Goal: Task Accomplishment & Management: Complete application form

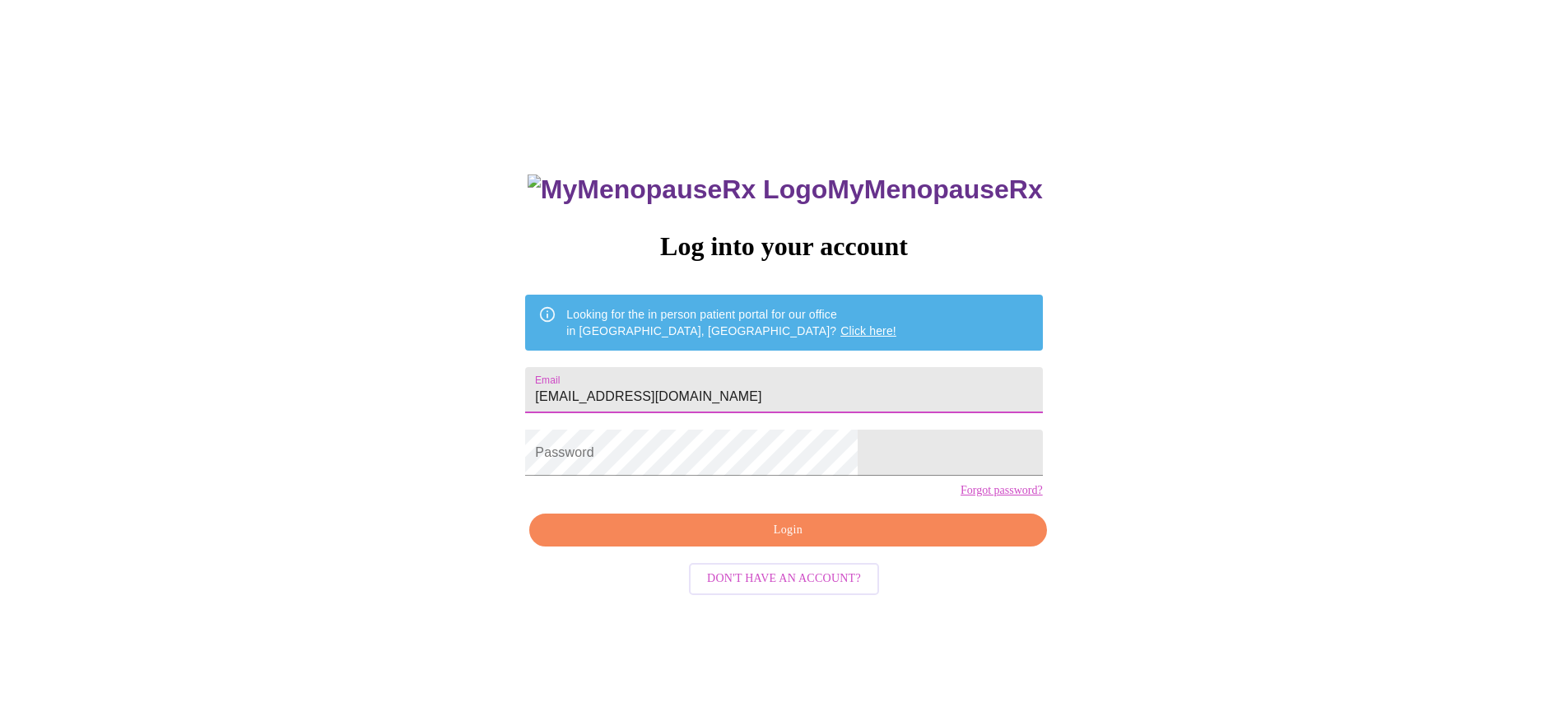
type input "[EMAIL_ADDRESS][DOMAIN_NAME]"
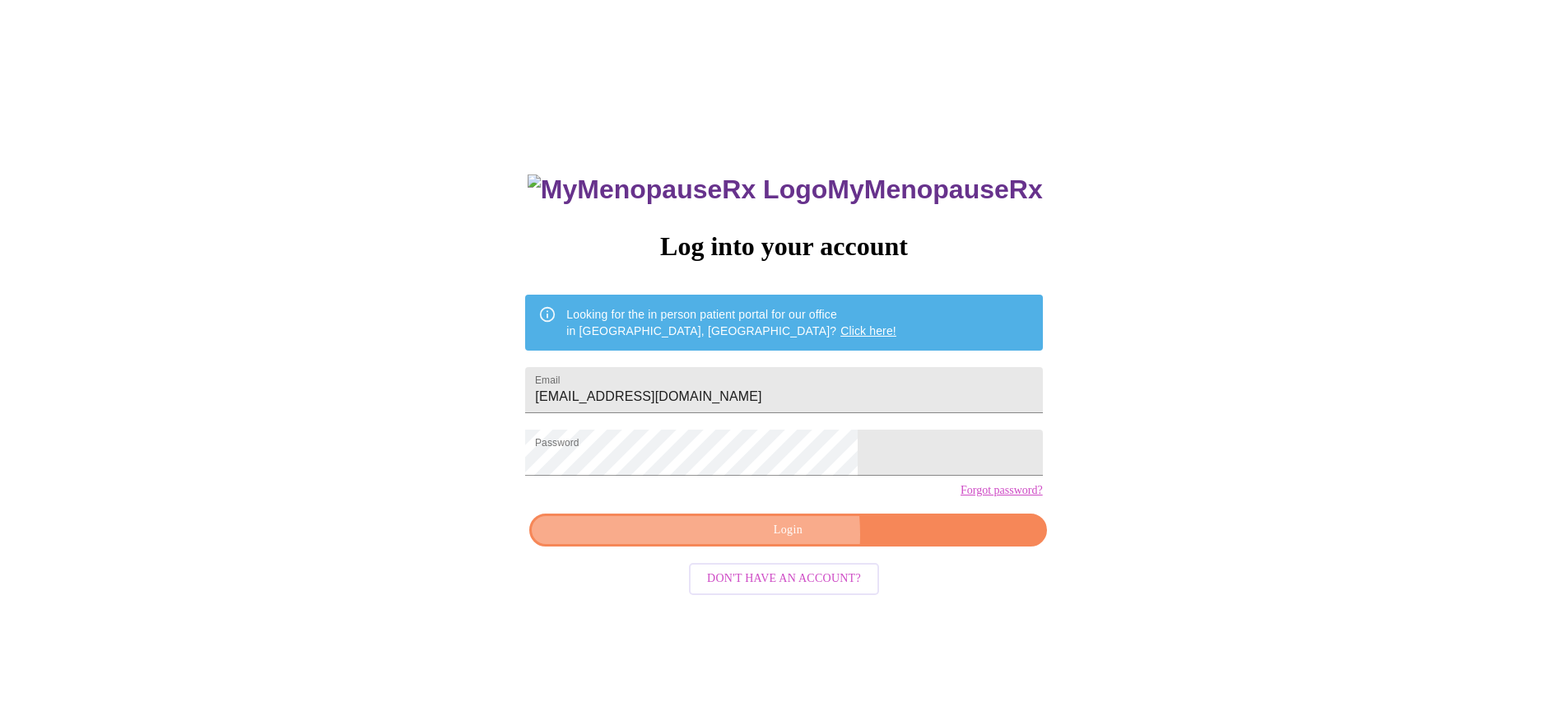
click at [743, 541] on span "Login" at bounding box center [788, 531] width 479 height 21
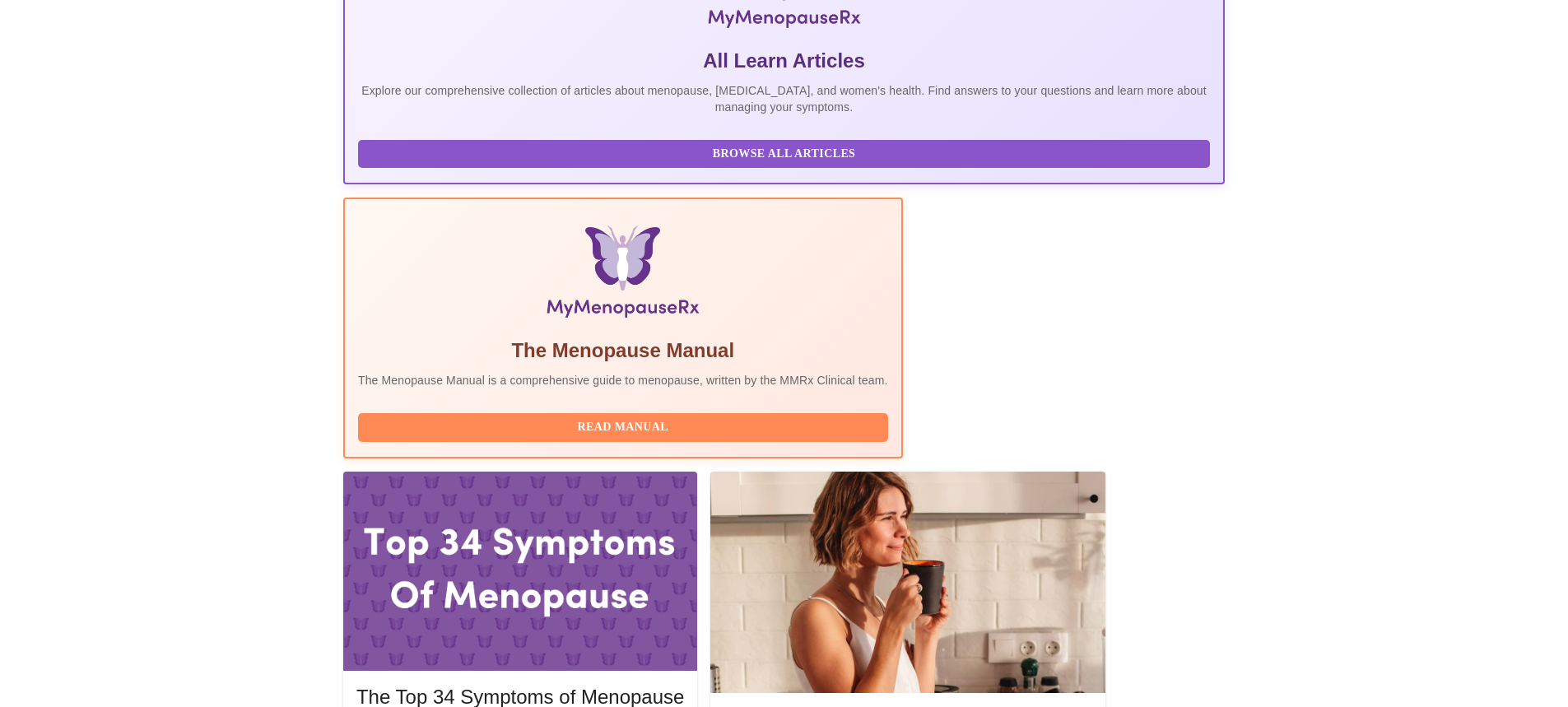
scroll to position [396, 0]
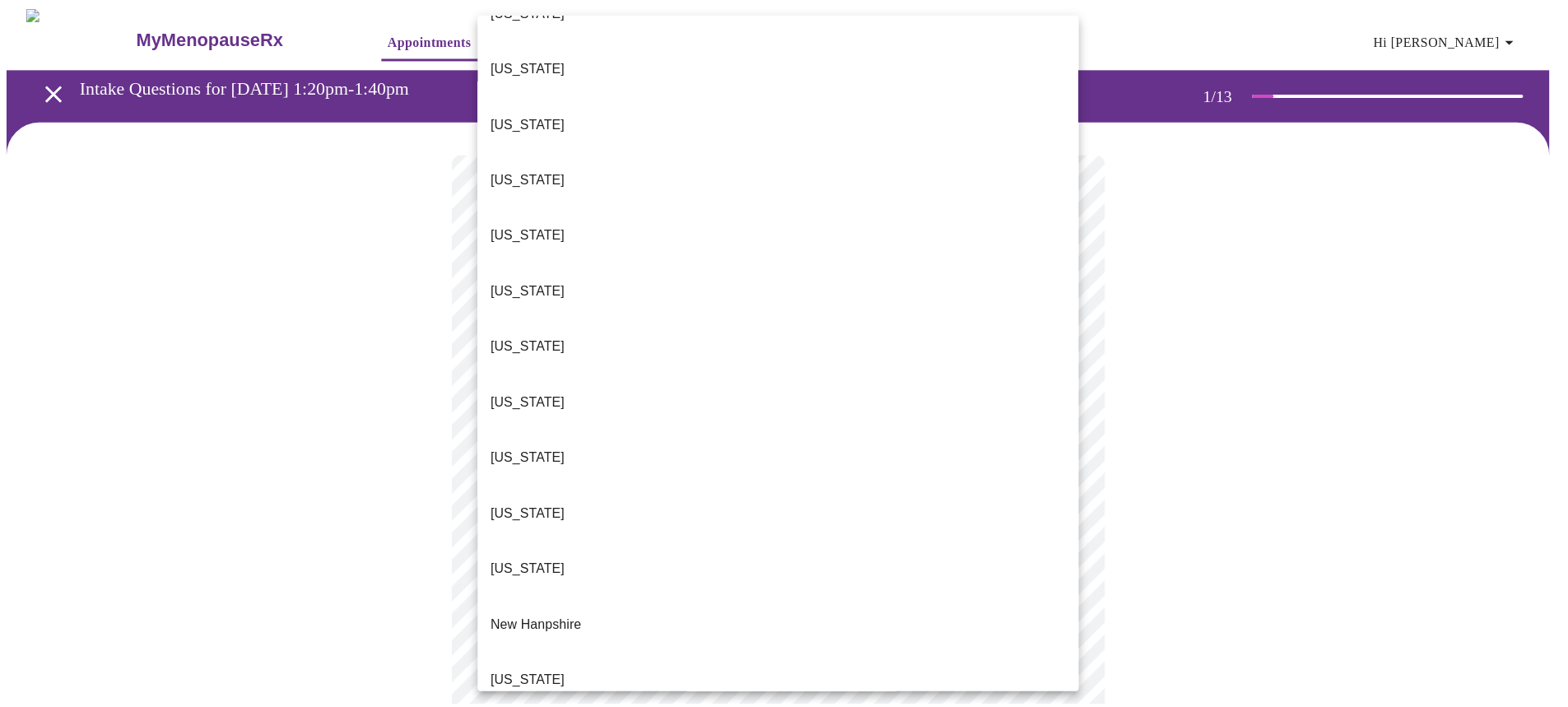
scroll to position [1400, 0]
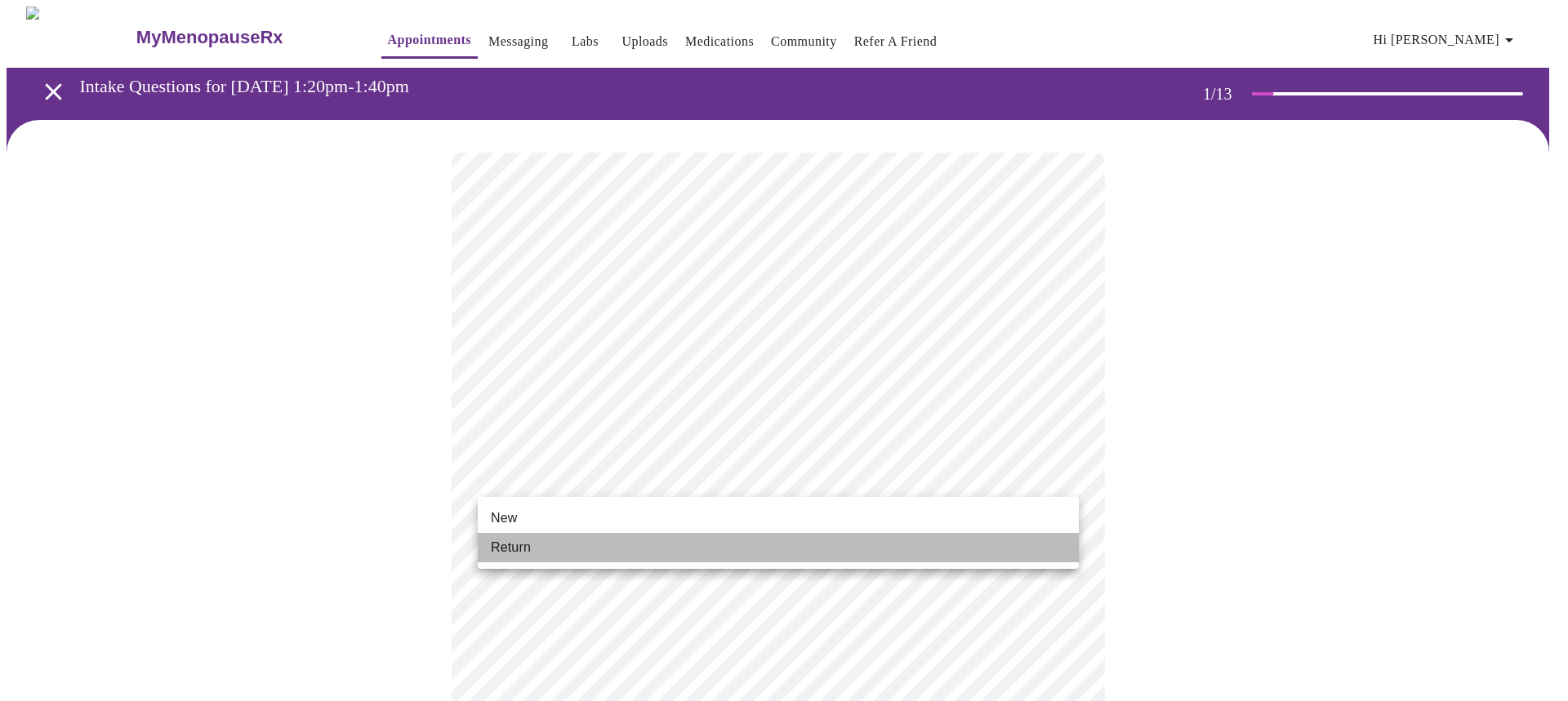
click at [528, 543] on span "Return" at bounding box center [511, 548] width 40 height 20
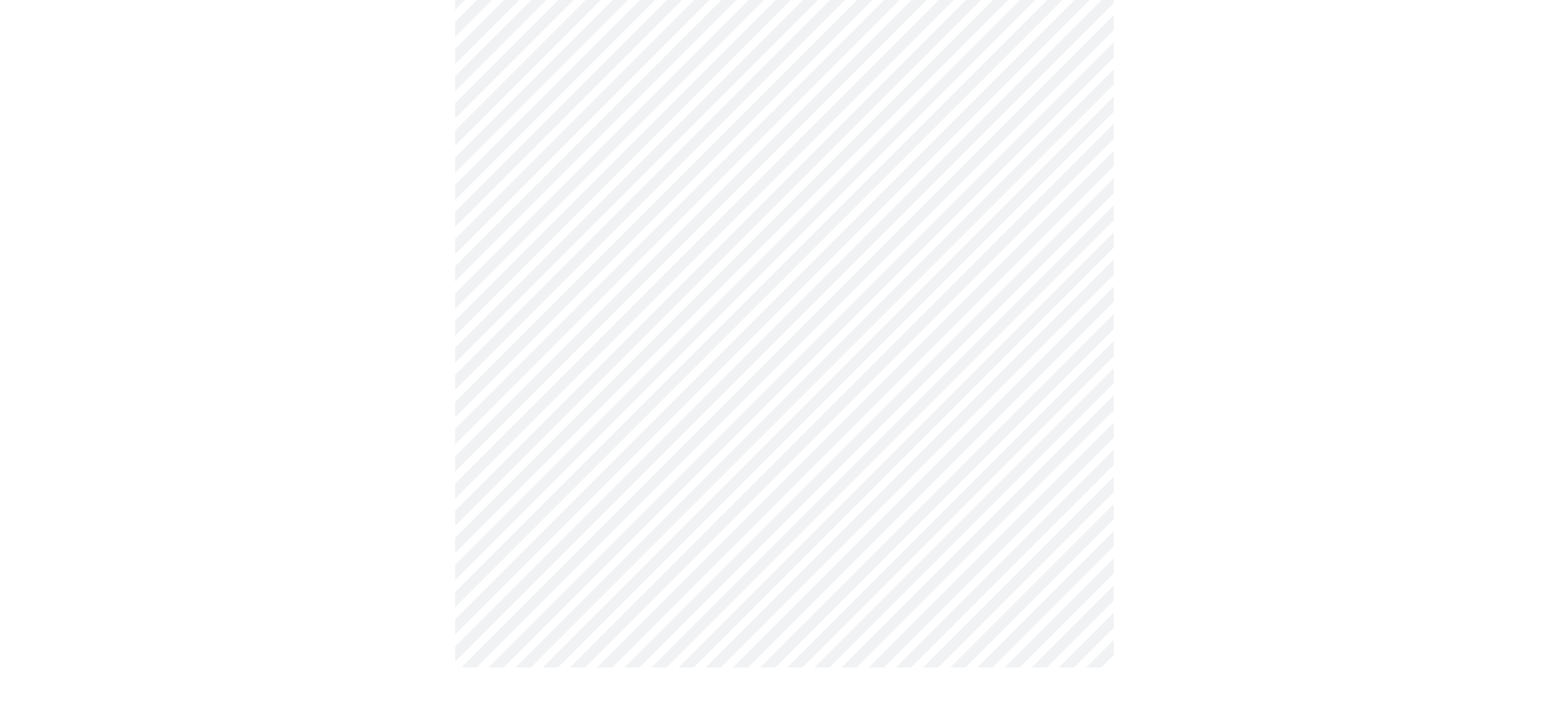
scroll to position [0, 0]
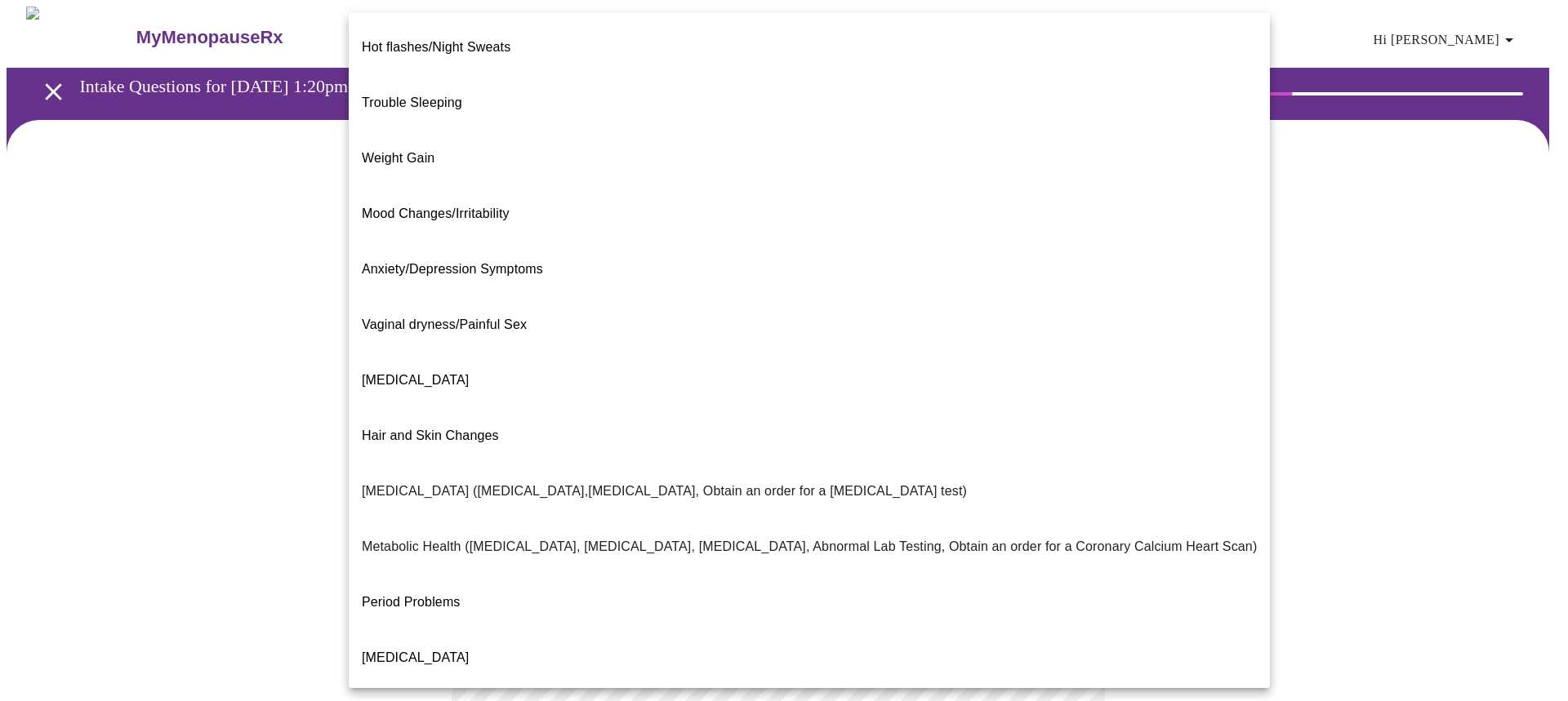
click at [1059, 336] on body "MyMenopauseRx Appointments Messaging Labs Uploads Medications Community Refer a…" at bounding box center [784, 497] width 1555 height 982
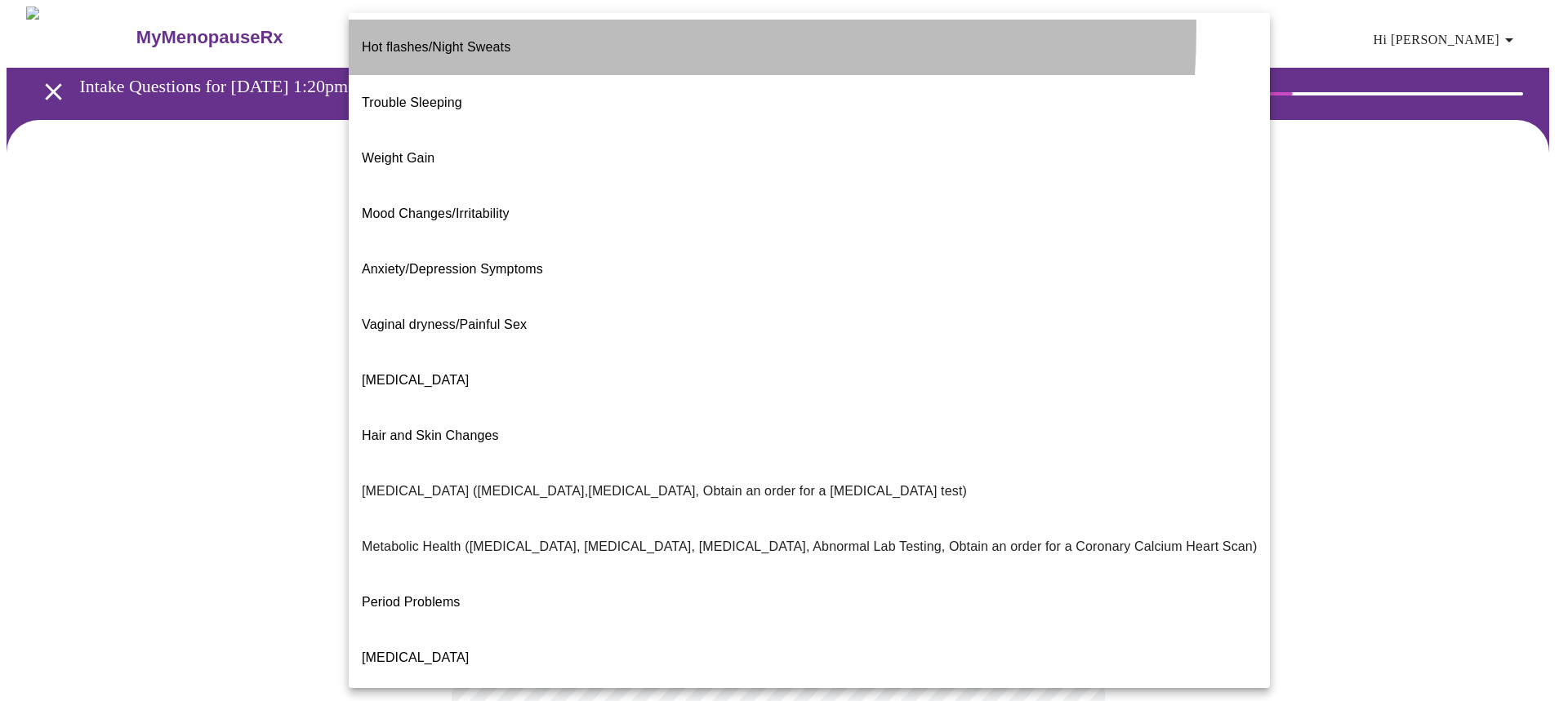
click at [444, 40] on span "Hot flashes/Night Sweats" at bounding box center [436, 47] width 149 height 14
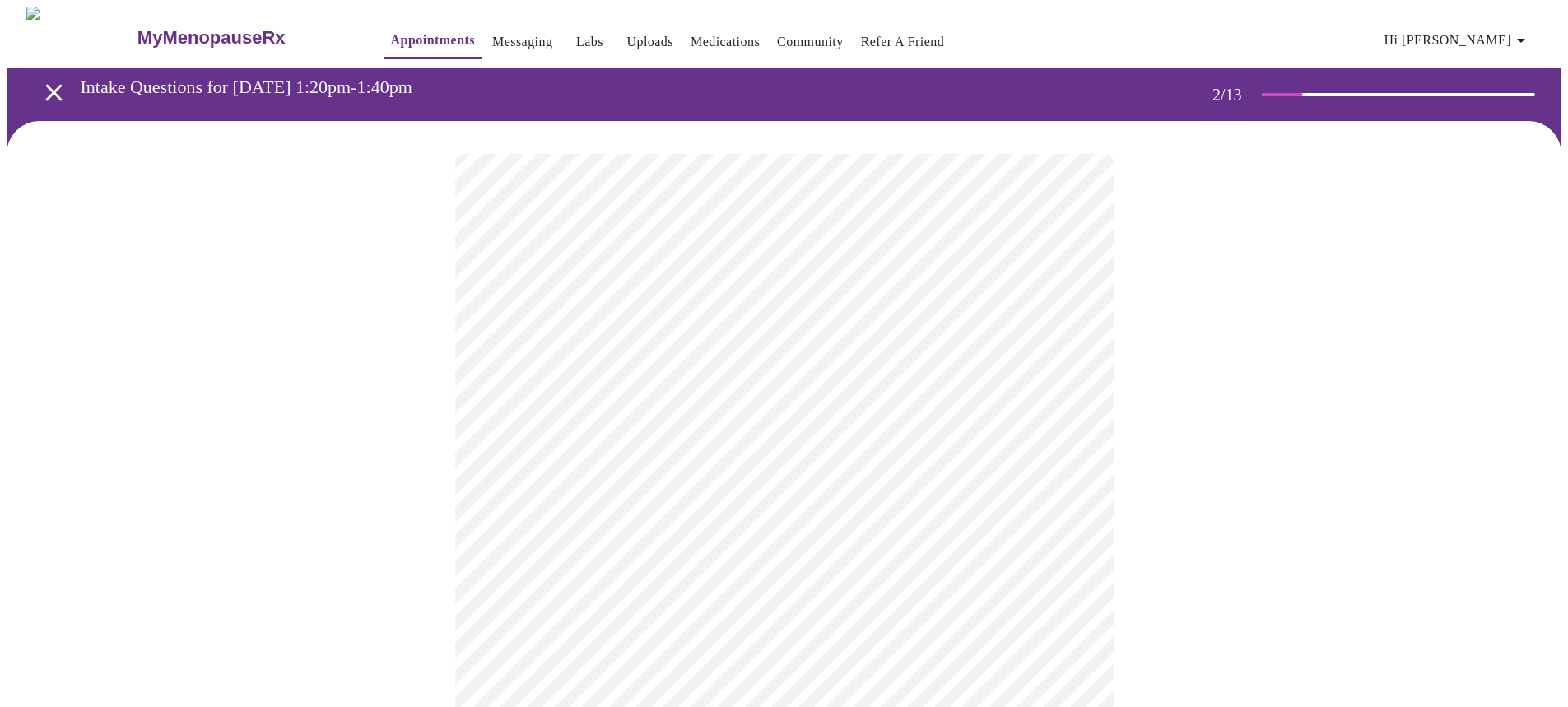
click at [1063, 348] on body "MyMenopauseRx Appointments Messaging Labs Uploads Medications Community Refer a…" at bounding box center [784, 496] width 1555 height 980
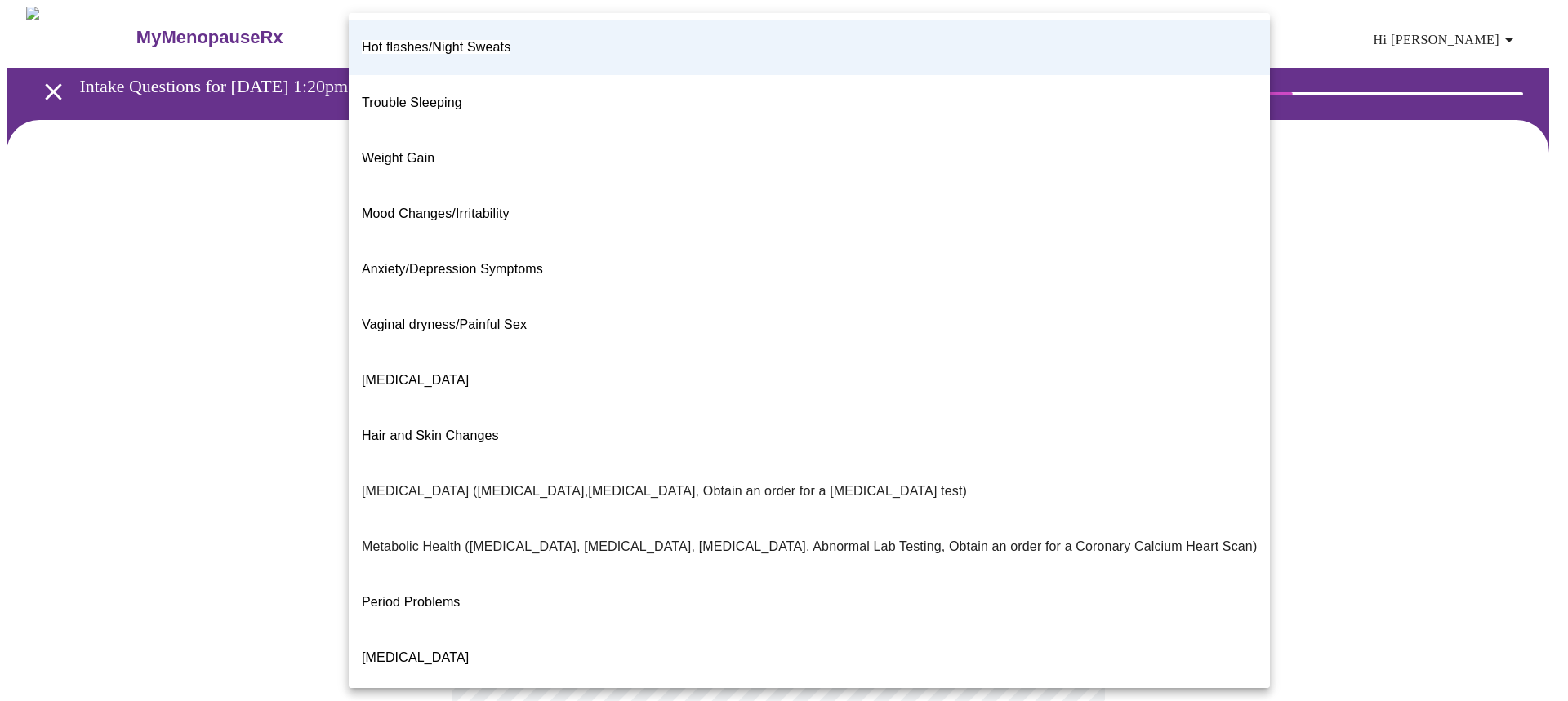
click at [257, 245] on div at bounding box center [784, 350] width 1568 height 701
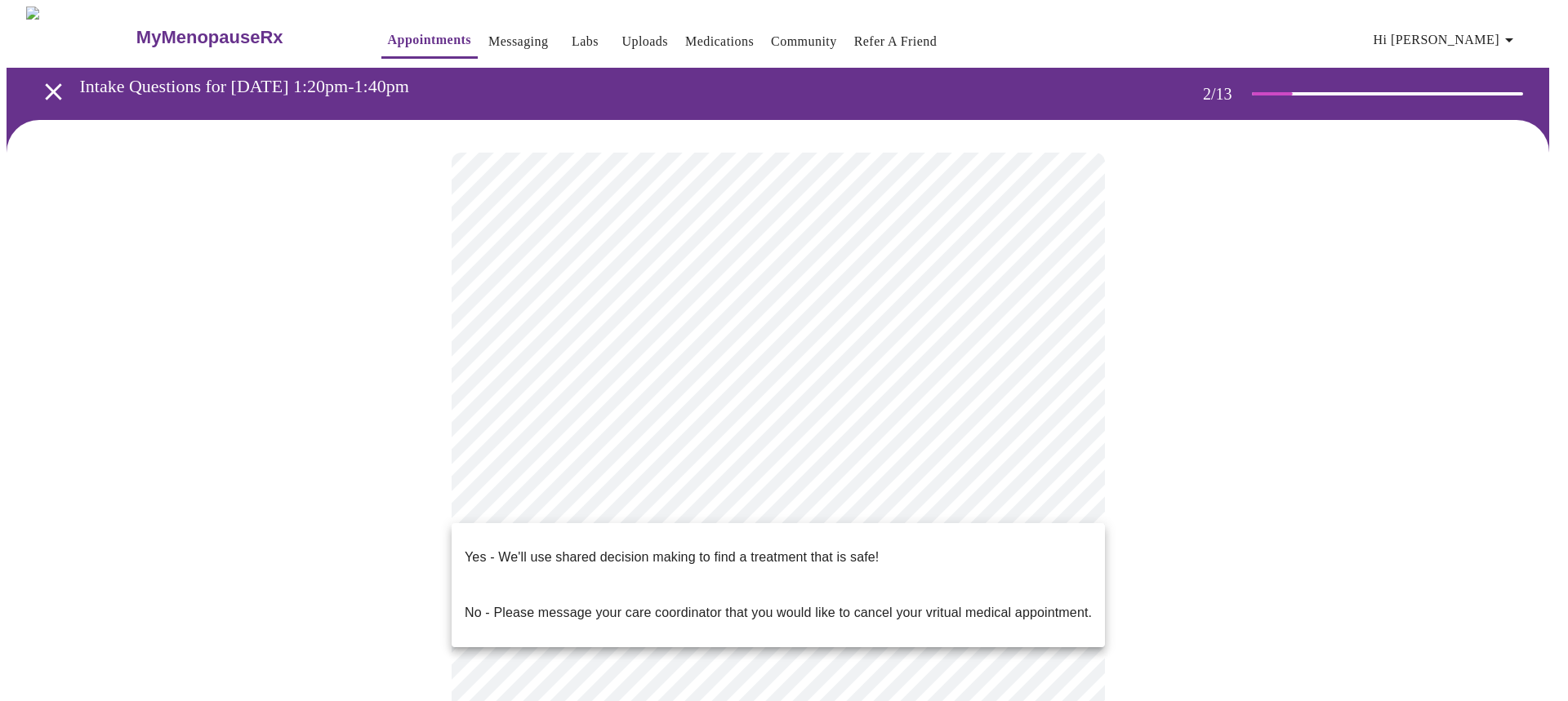
click at [805, 510] on body "MyMenopauseRx Appointments Messaging Labs Uploads Medications Community Refer a…" at bounding box center [784, 492] width 1555 height 971
click at [673, 548] on p "Yes - We'll use shared decision making to find a treatment that is safe!" at bounding box center [672, 557] width 414 height 20
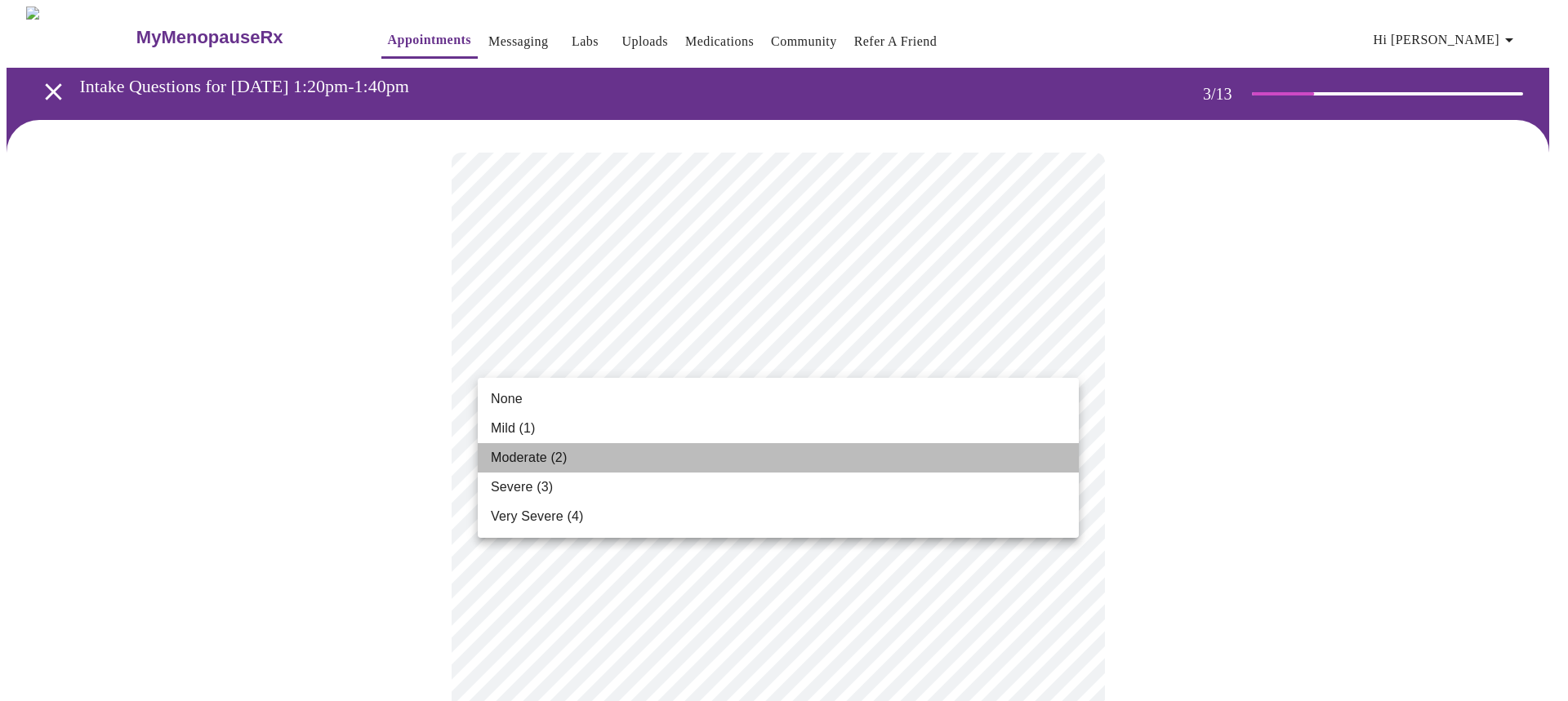
click at [541, 450] on span "Moderate (2)" at bounding box center [529, 458] width 76 height 20
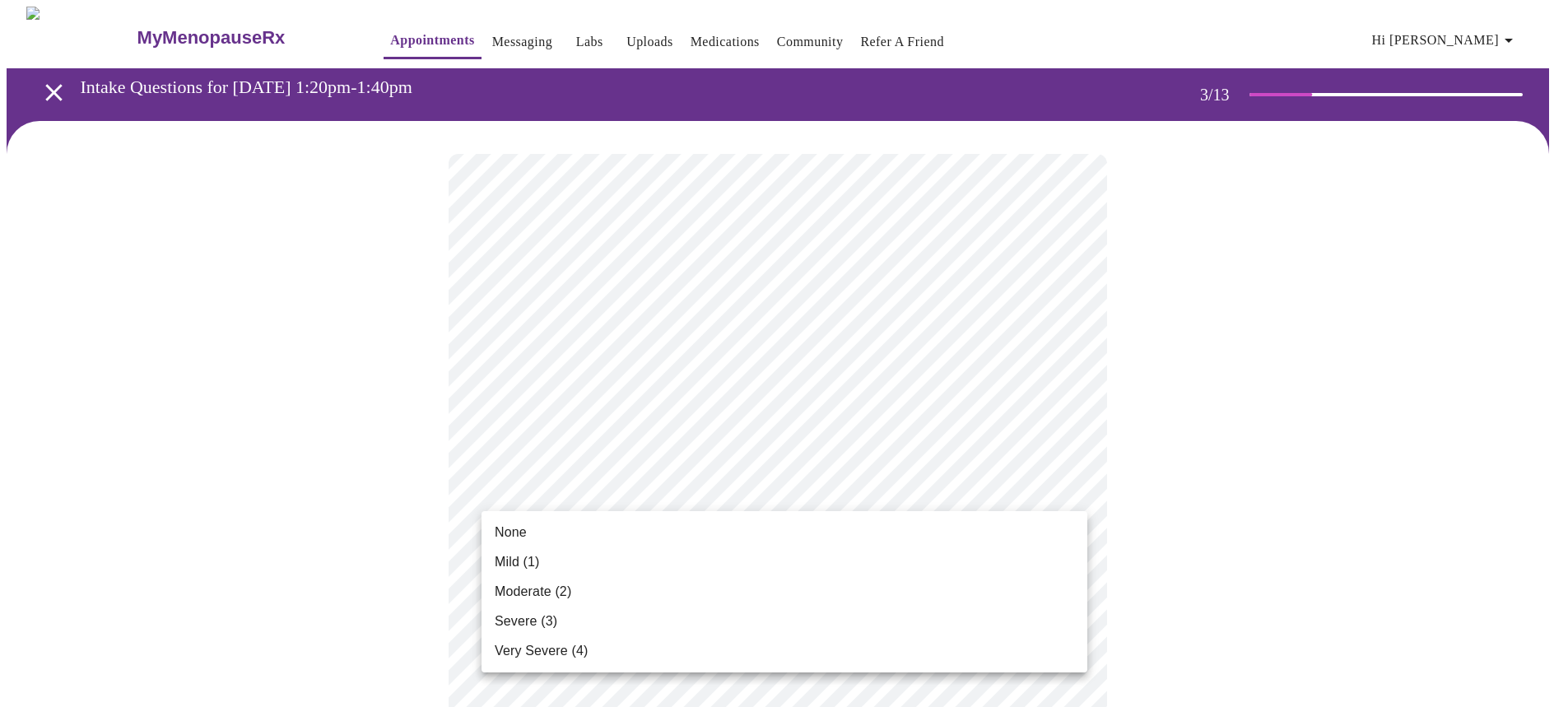
click at [517, 566] on span "Mild (1)" at bounding box center [517, 562] width 45 height 20
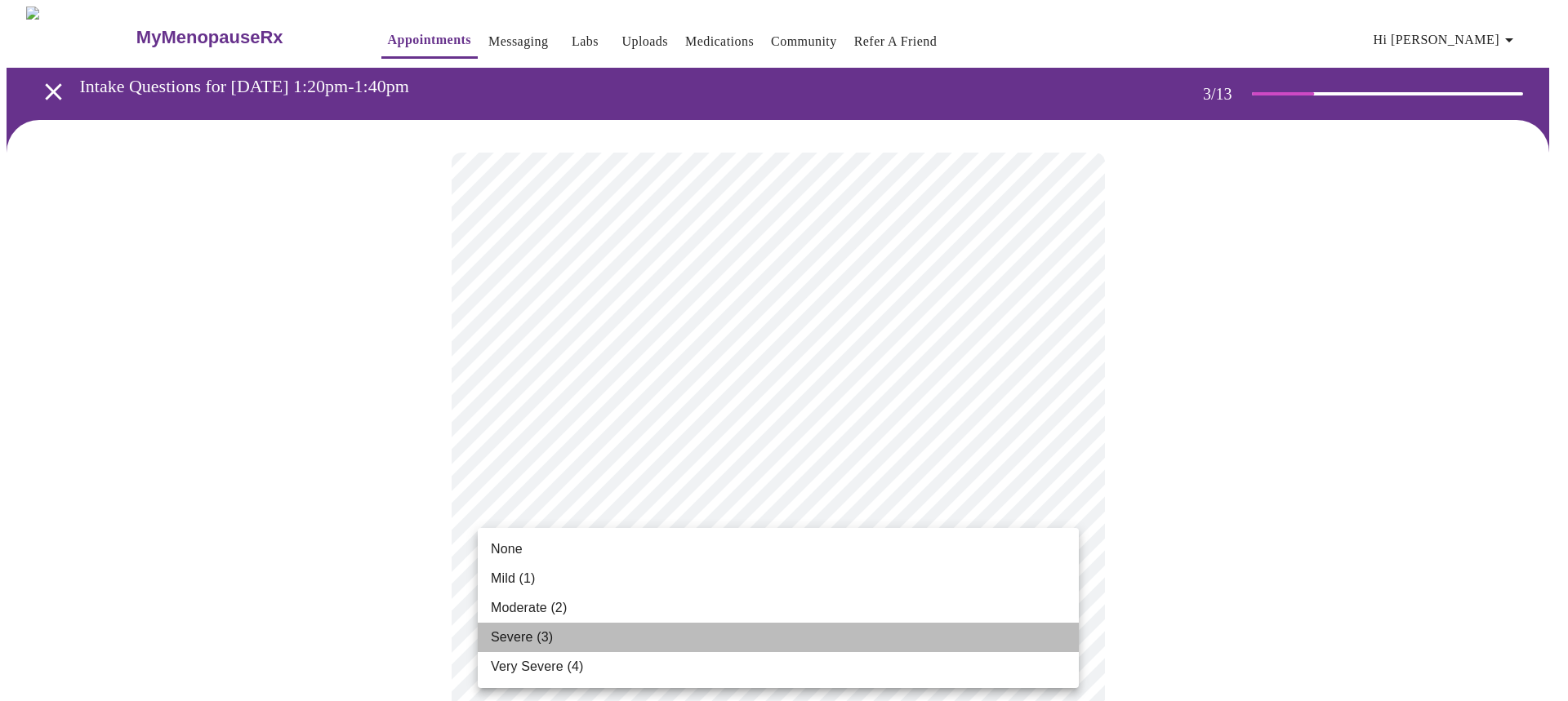
click at [532, 630] on span "Severe (3)" at bounding box center [522, 638] width 62 height 20
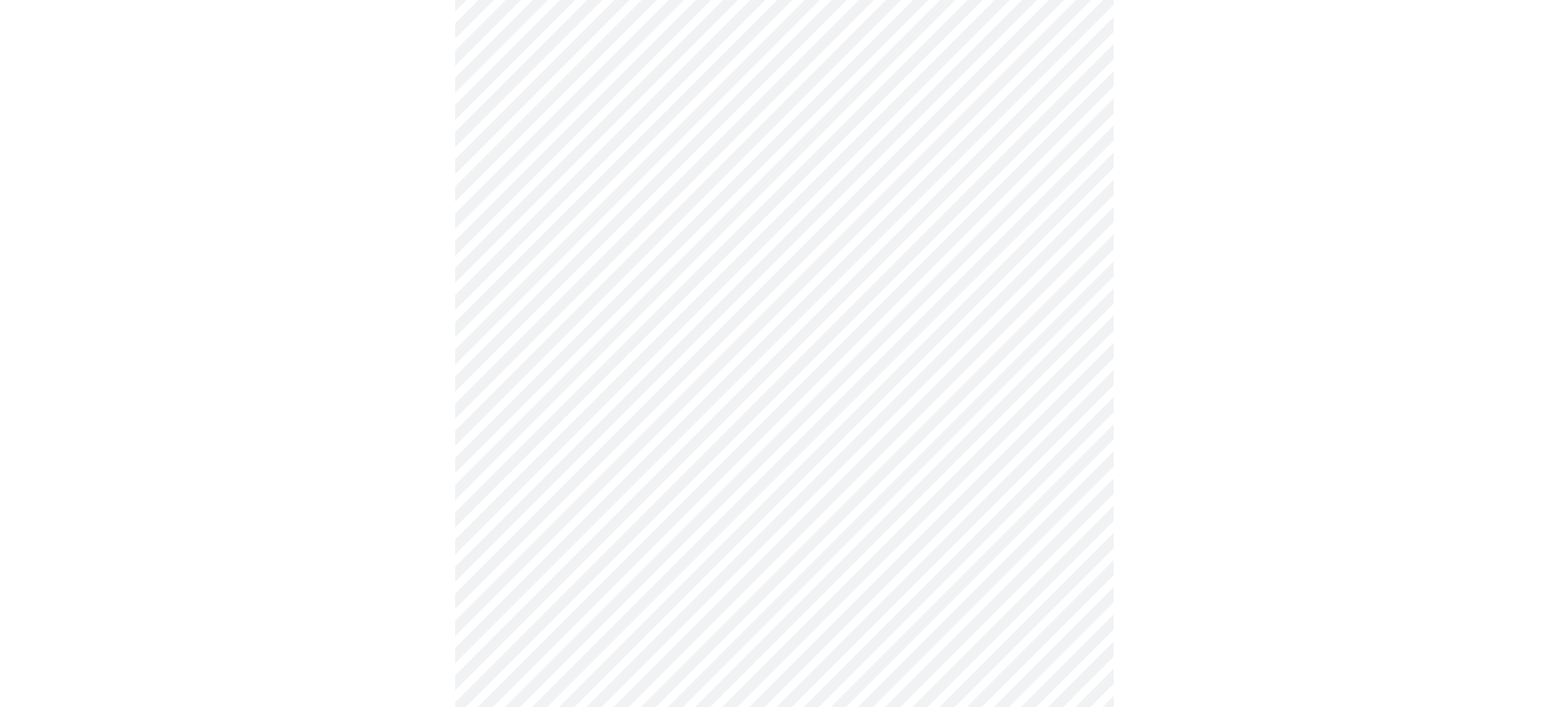
scroll to position [329, 0]
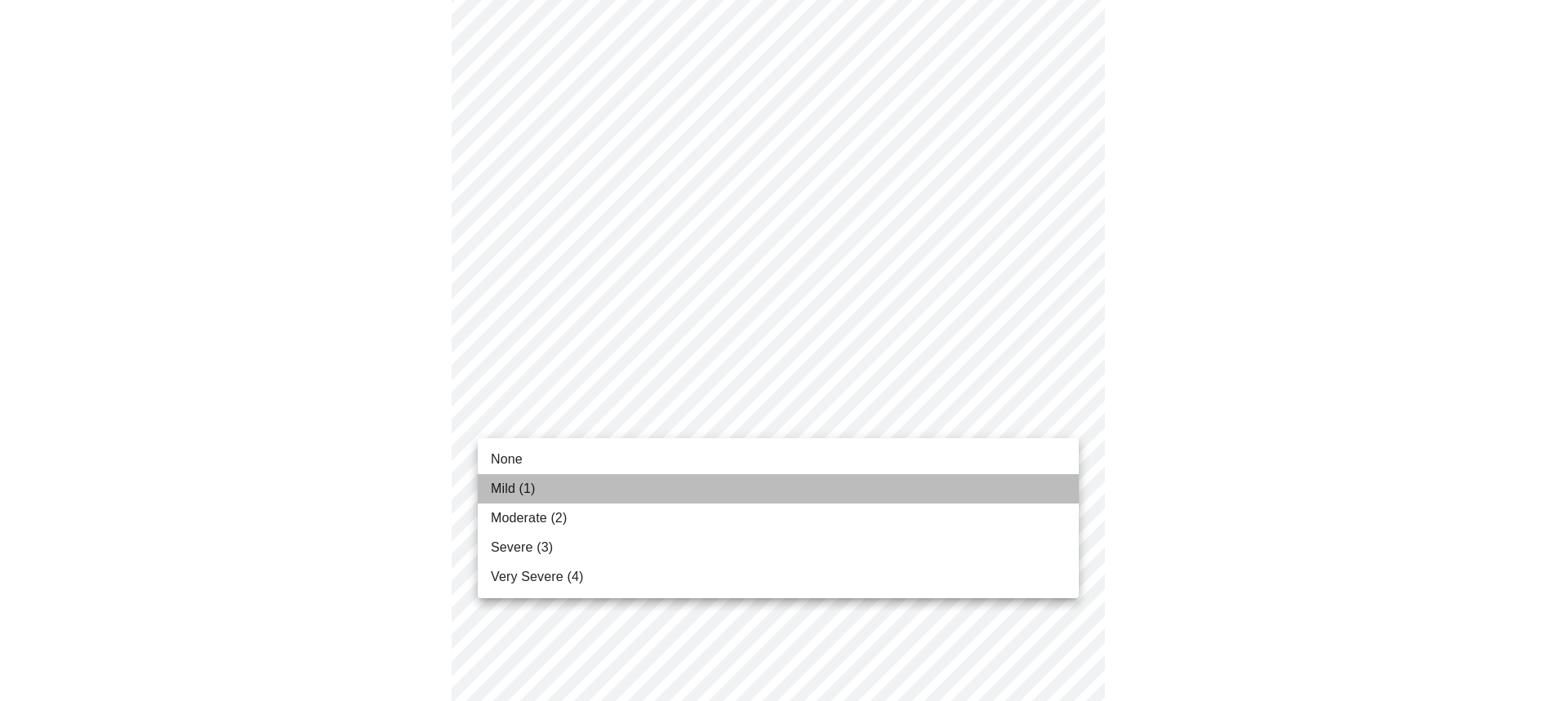
click at [526, 493] on span "Mild (1)" at bounding box center [513, 489] width 45 height 20
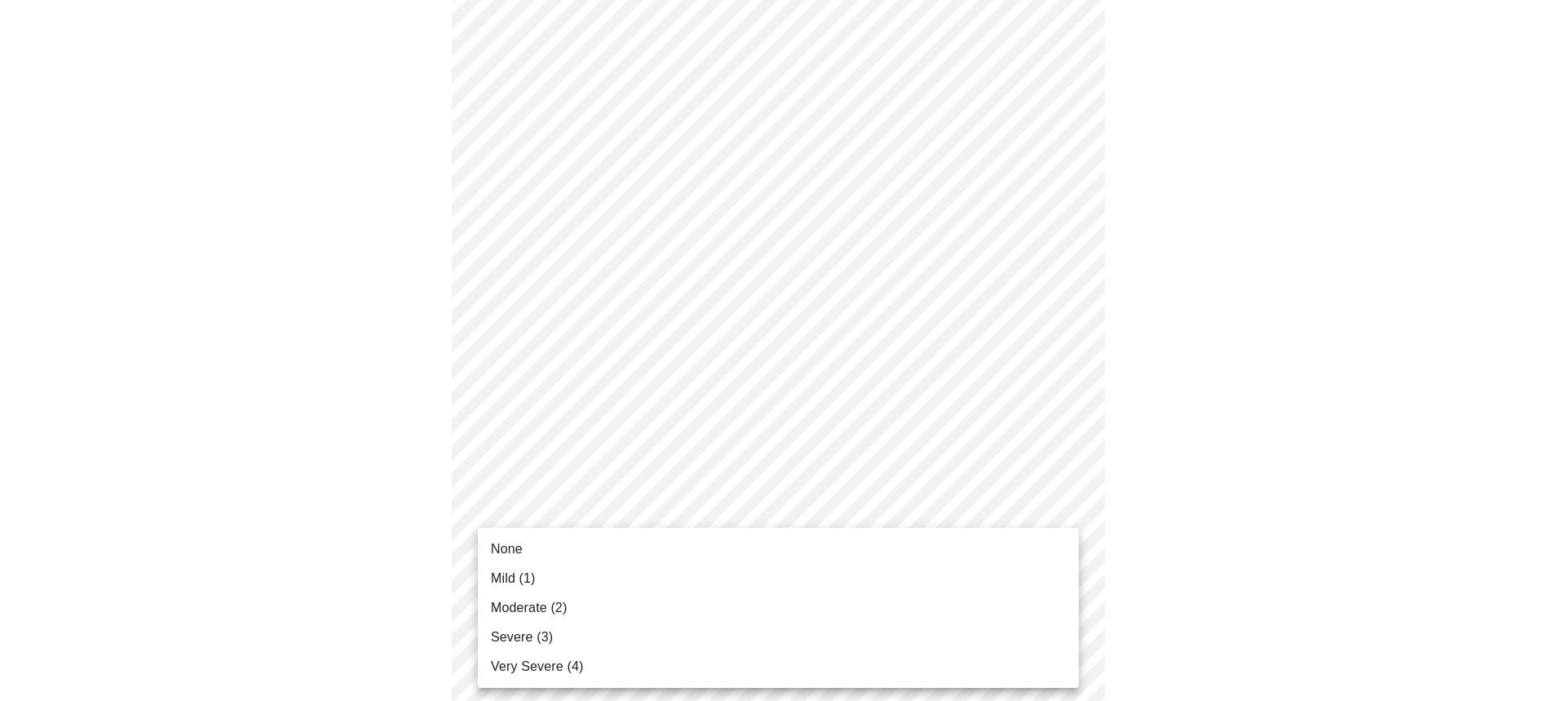
click at [514, 579] on span "Mild (1)" at bounding box center [513, 579] width 45 height 20
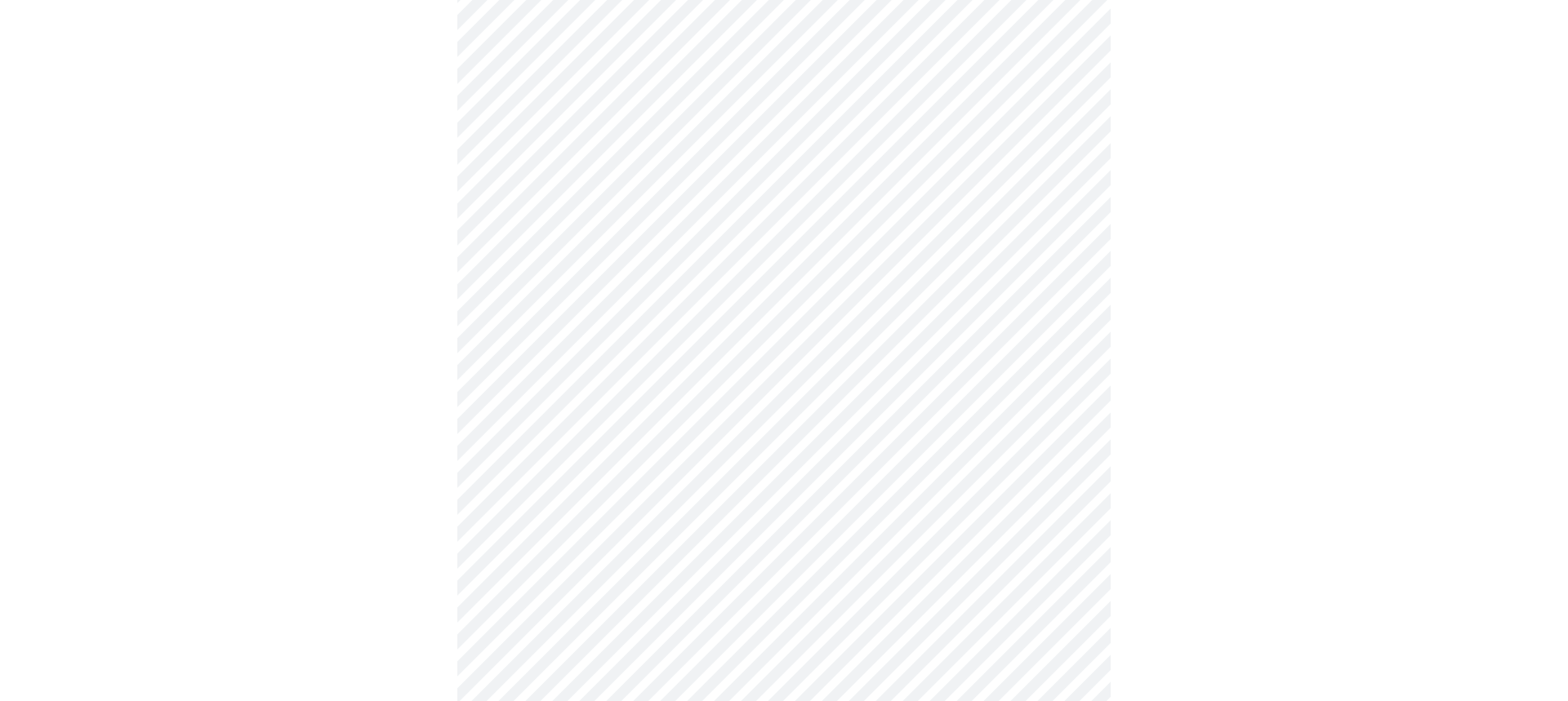
click at [591, 628] on body "MyMenopauseRx Appointments Messaging Labs Uploads Medications Community Refer a…" at bounding box center [784, 709] width 1555 height 2058
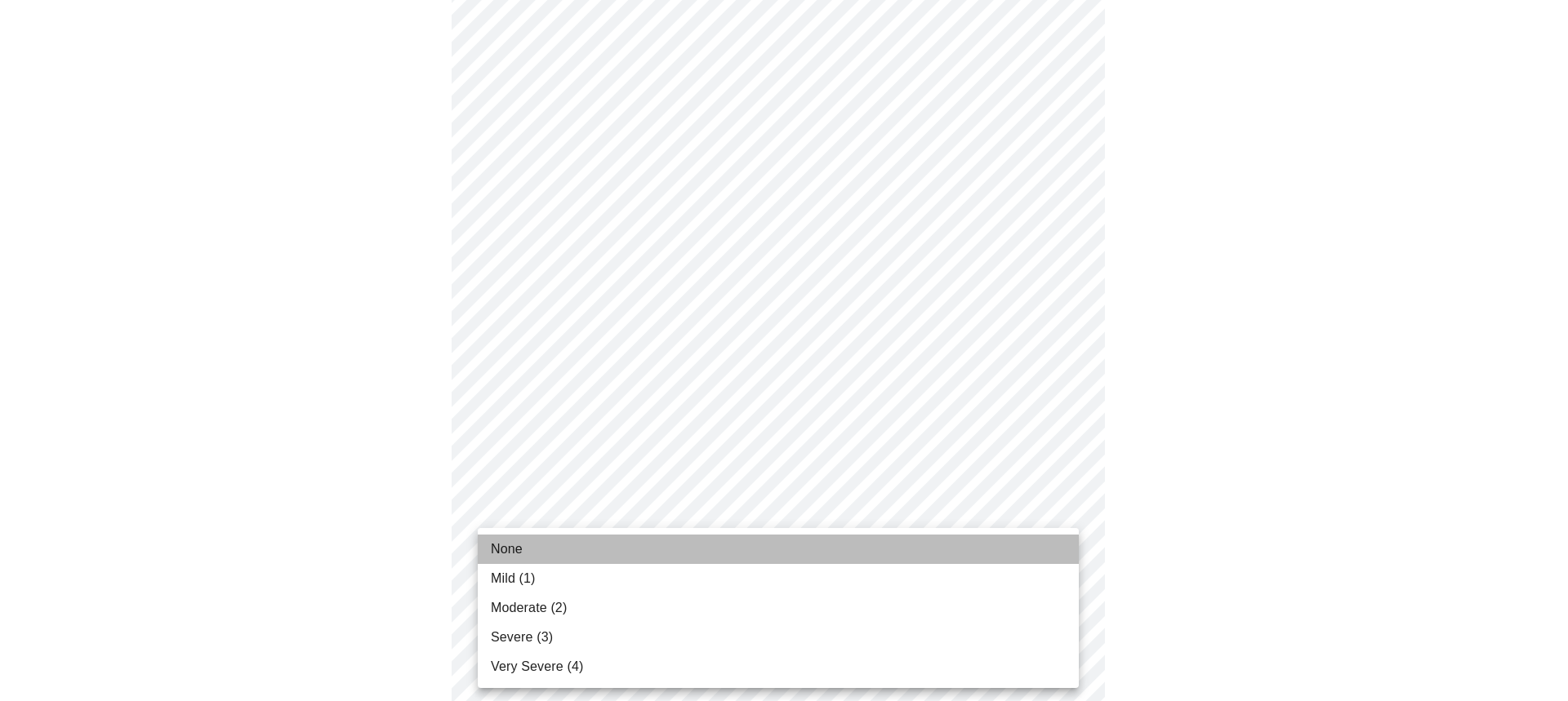
click at [504, 563] on li "None" at bounding box center [778, 549] width 602 height 29
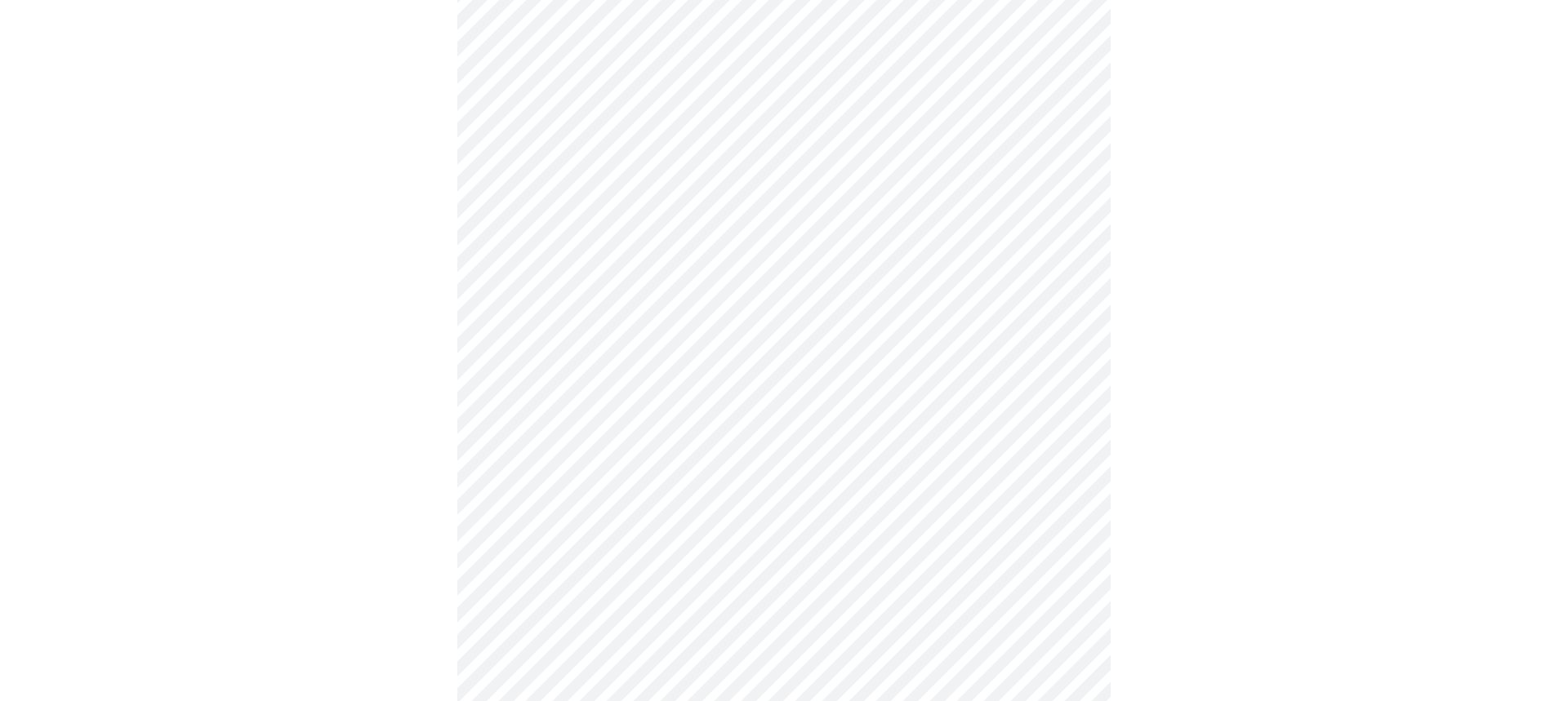
click at [615, 628] on body "MyMenopauseRx Appointments Messaging Labs Uploads Medications Community Refer a…" at bounding box center [784, 698] width 1555 height 2035
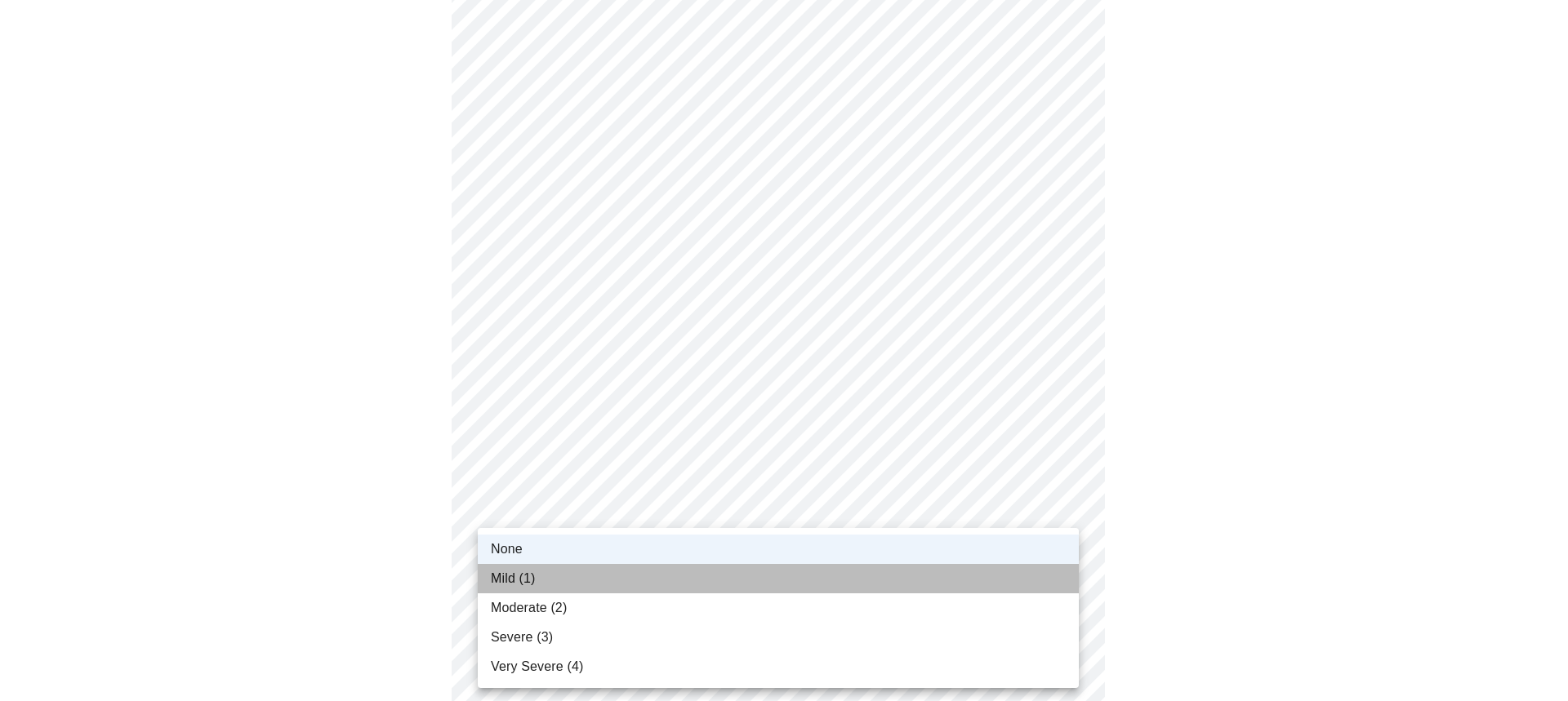
click at [514, 580] on span "Mild (1)" at bounding box center [513, 579] width 45 height 20
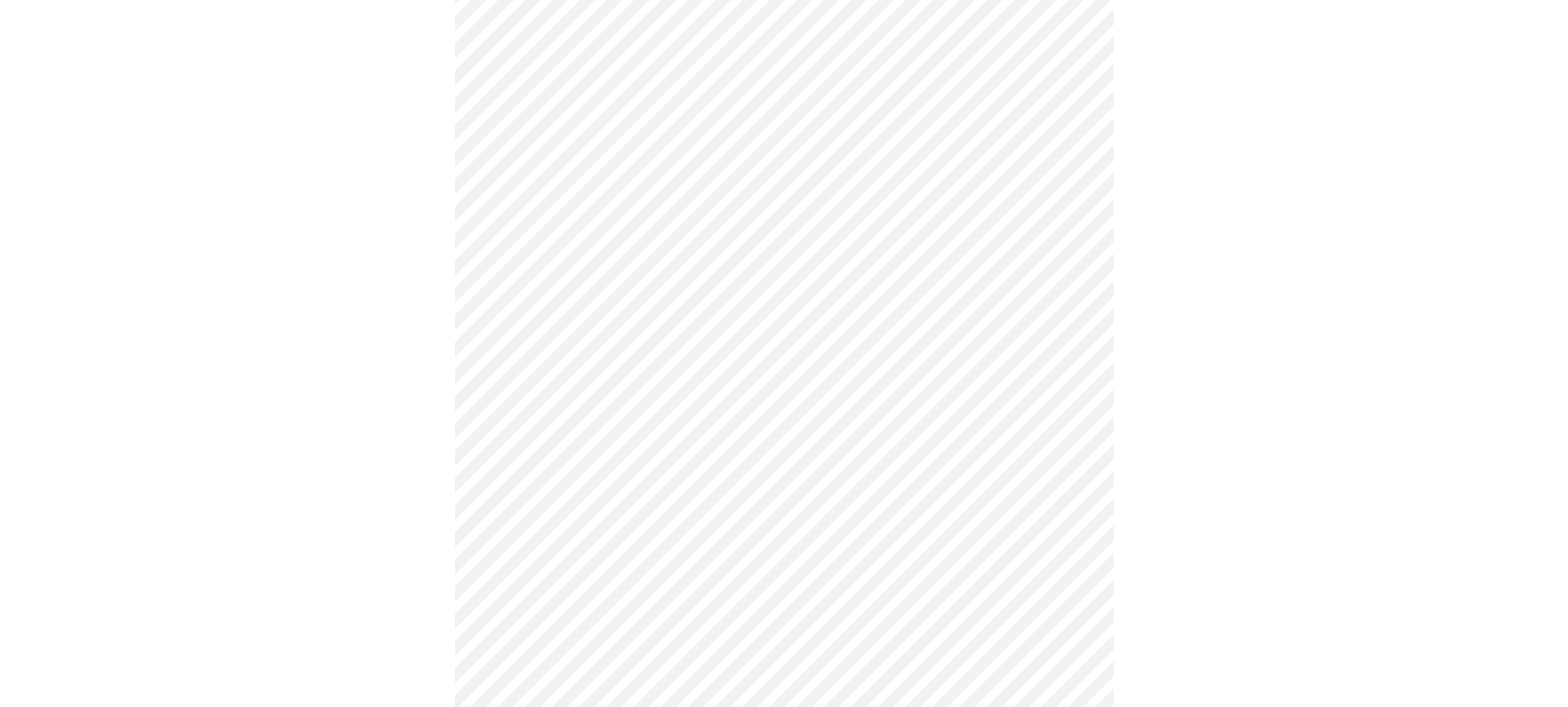
scroll to position [577, 0]
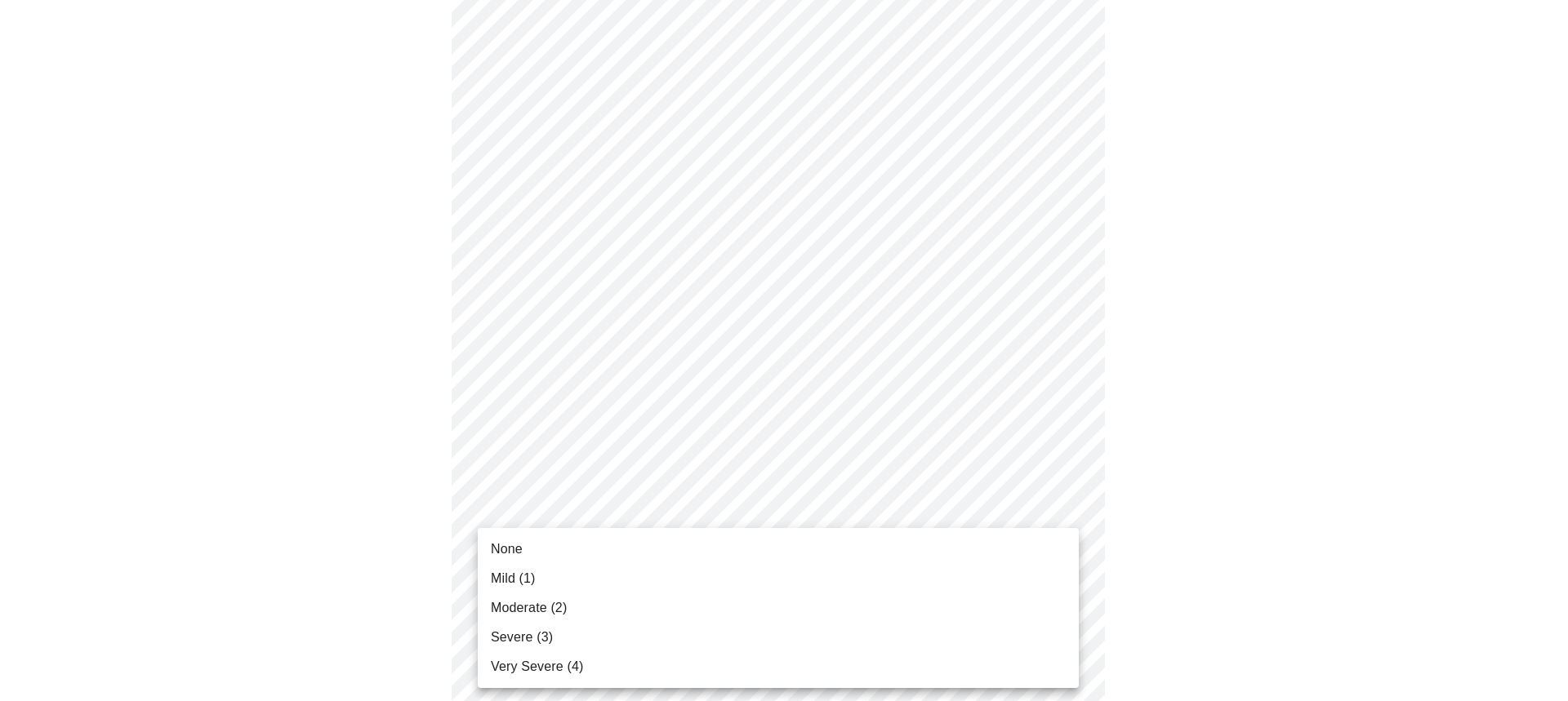
click at [601, 511] on body "MyMenopauseRx Appointments Messaging Labs Uploads Medications Community Refer a…" at bounding box center [784, 452] width 1555 height 2035
click at [530, 603] on span "Moderate (2)" at bounding box center [529, 608] width 76 height 20
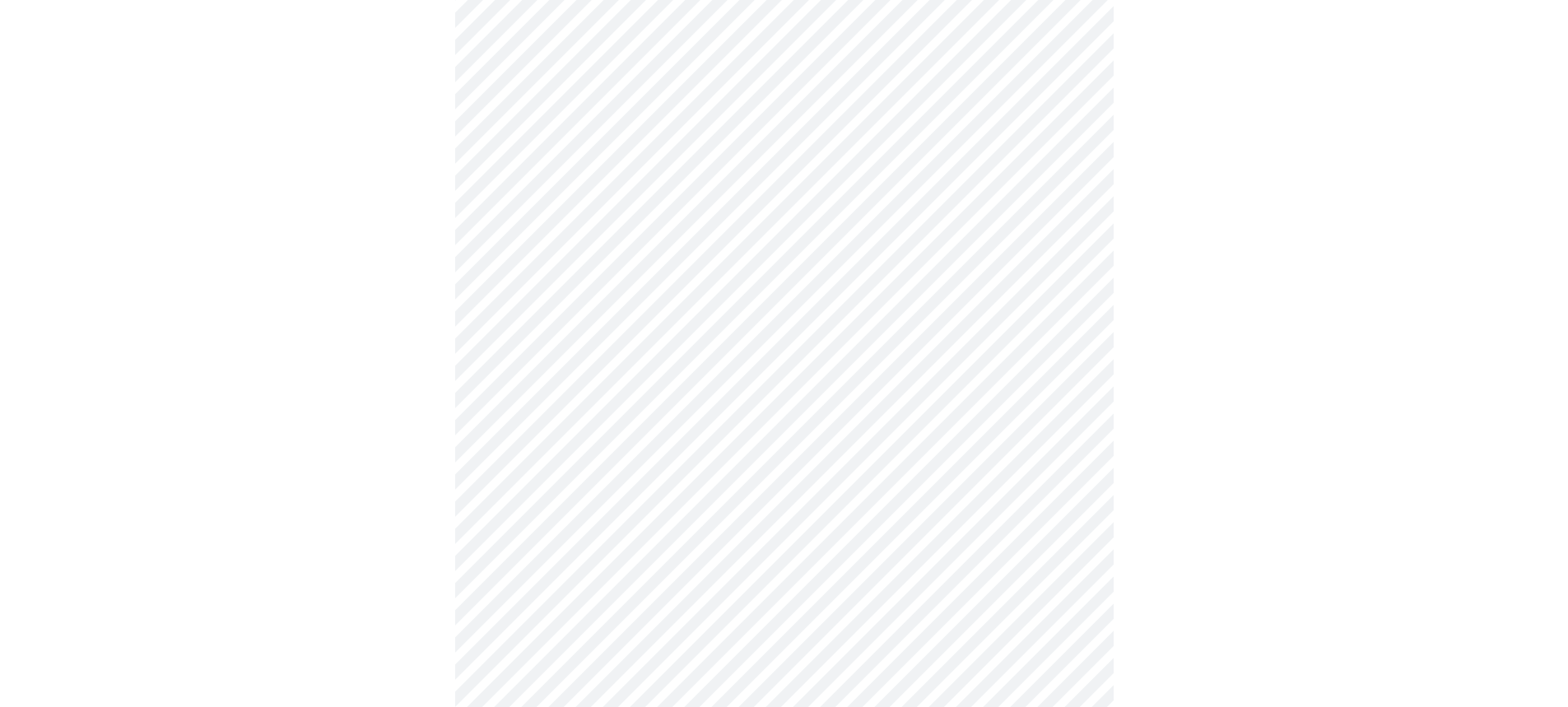
click at [613, 647] on body "MyMenopauseRx Appointments Messaging Labs Uploads Medications Community Refer a…" at bounding box center [784, 445] width 1555 height 2029
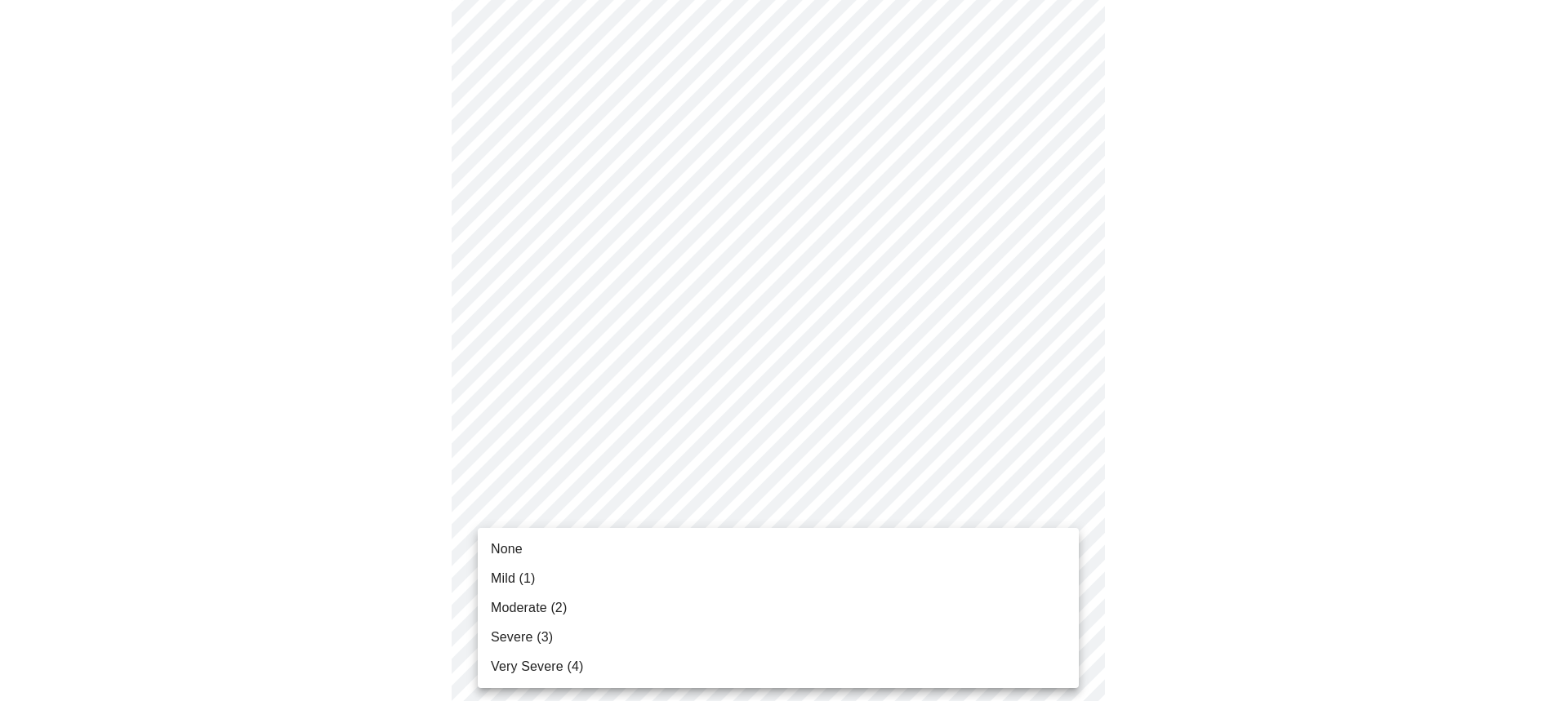
click at [517, 580] on span "Mild (1)" at bounding box center [513, 579] width 45 height 20
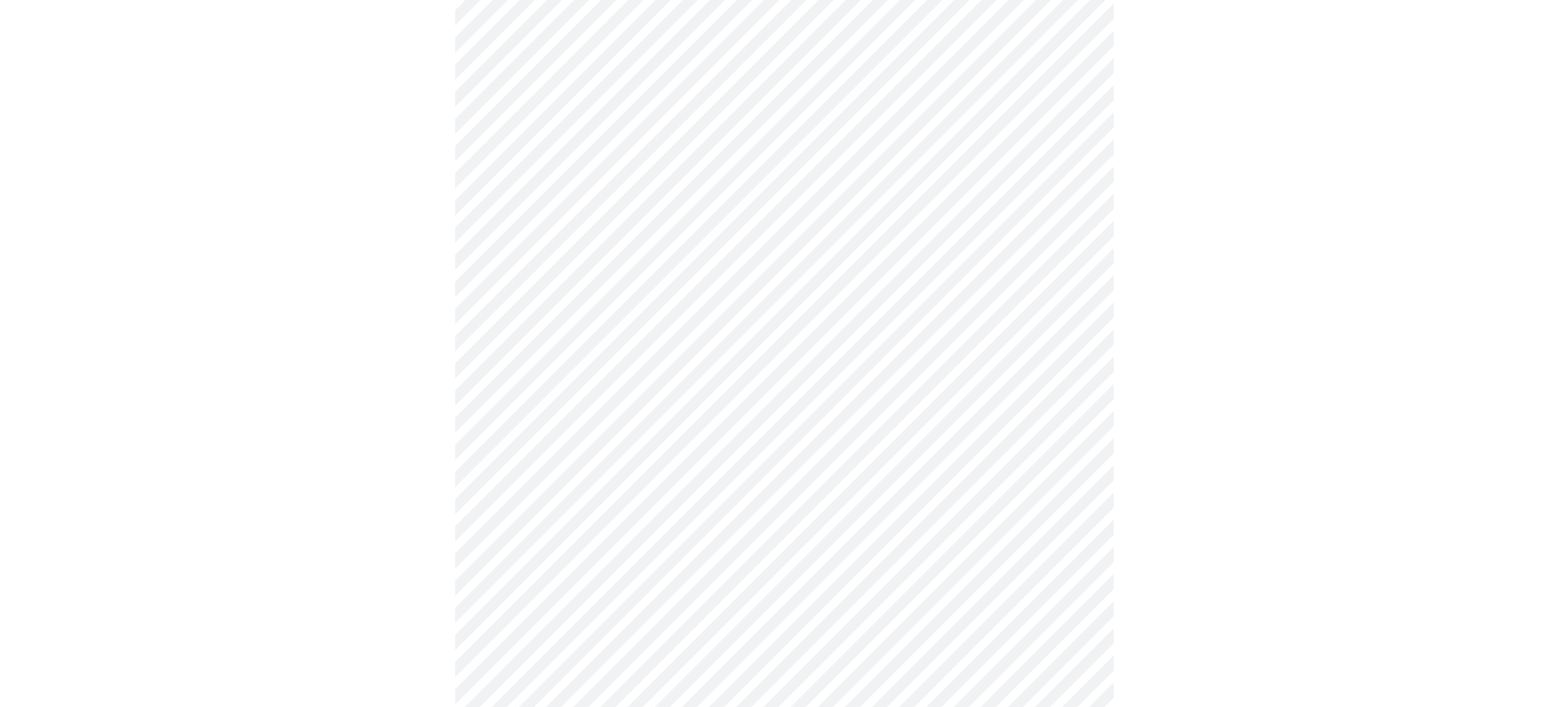
scroll to position [988, 0]
click at [637, 361] on body "MyMenopauseRx Appointments Messaging Labs Uploads Medications Community Refer a…" at bounding box center [791, 22] width 1567 height 2007
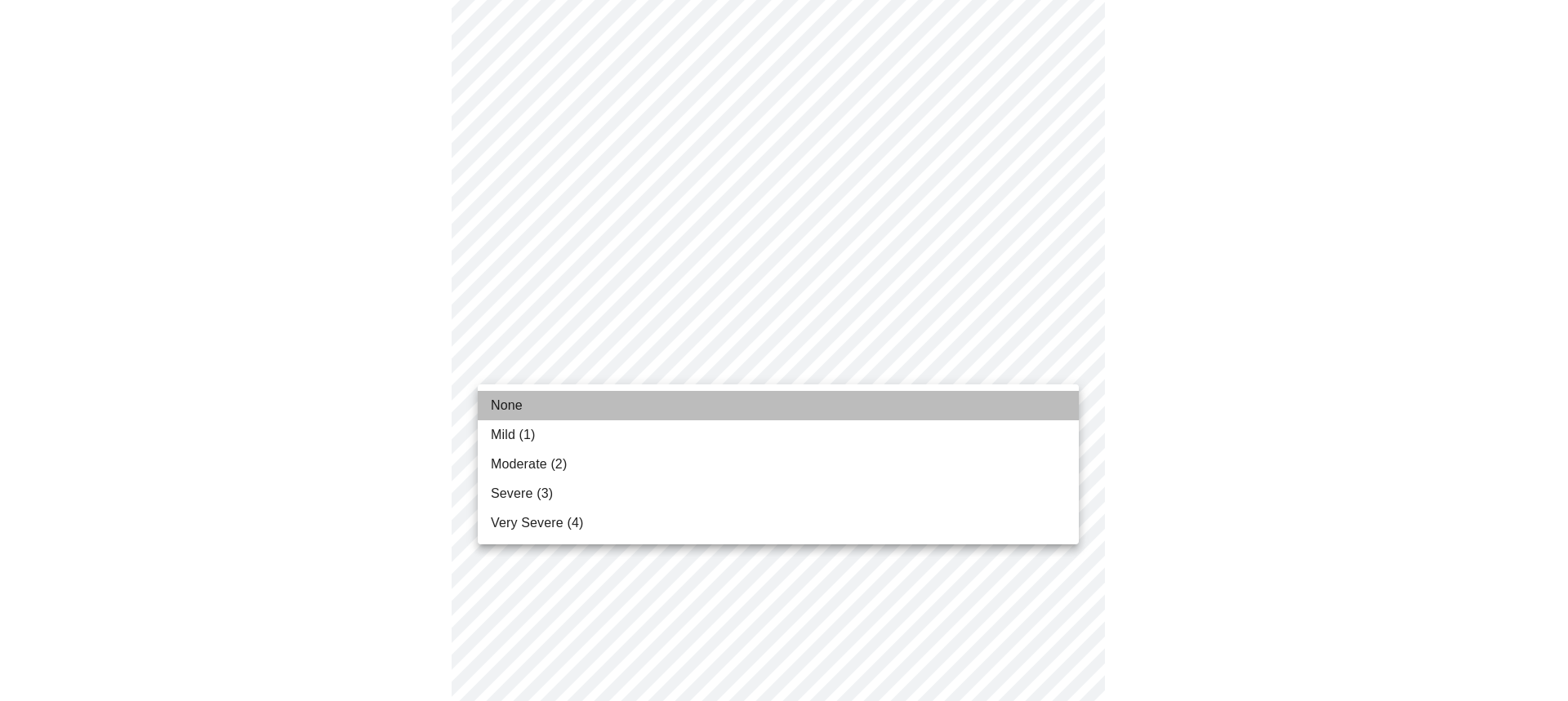
click at [509, 407] on span "None" at bounding box center [506, 406] width 32 height 20
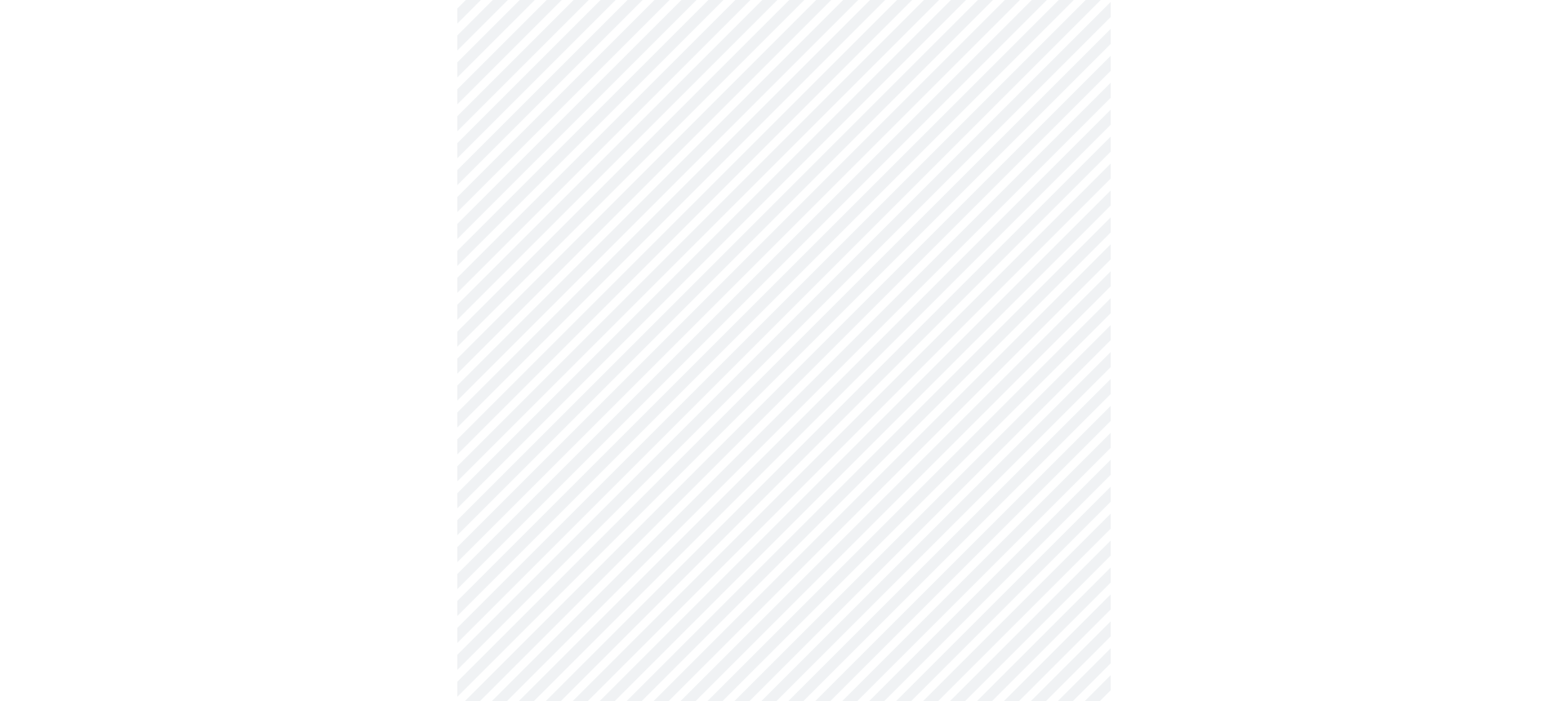
click at [593, 492] on body "MyMenopauseRx Appointments Messaging Labs Uploads Medications Community Refer a…" at bounding box center [784, 10] width 1555 height 1966
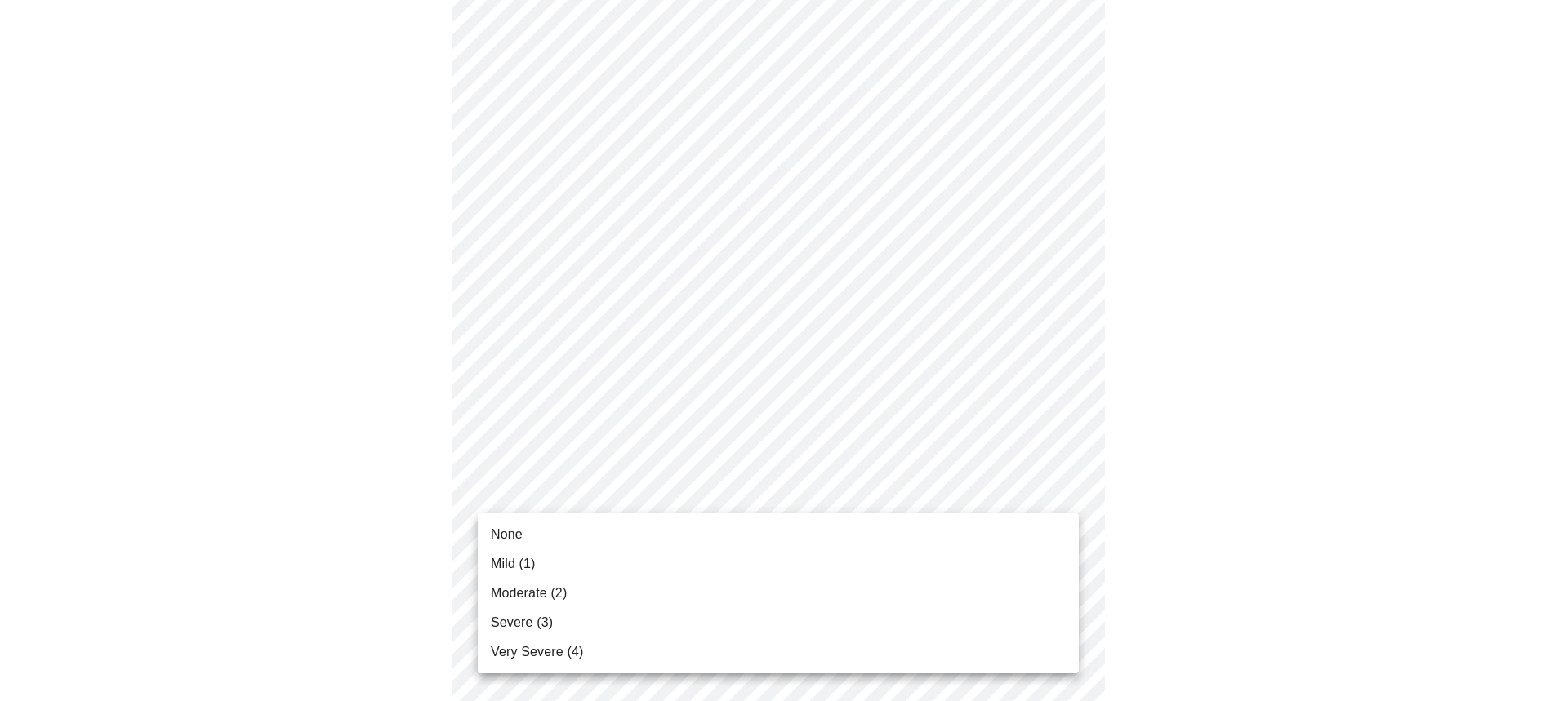
click at [522, 560] on span "Mild (1)" at bounding box center [513, 564] width 45 height 20
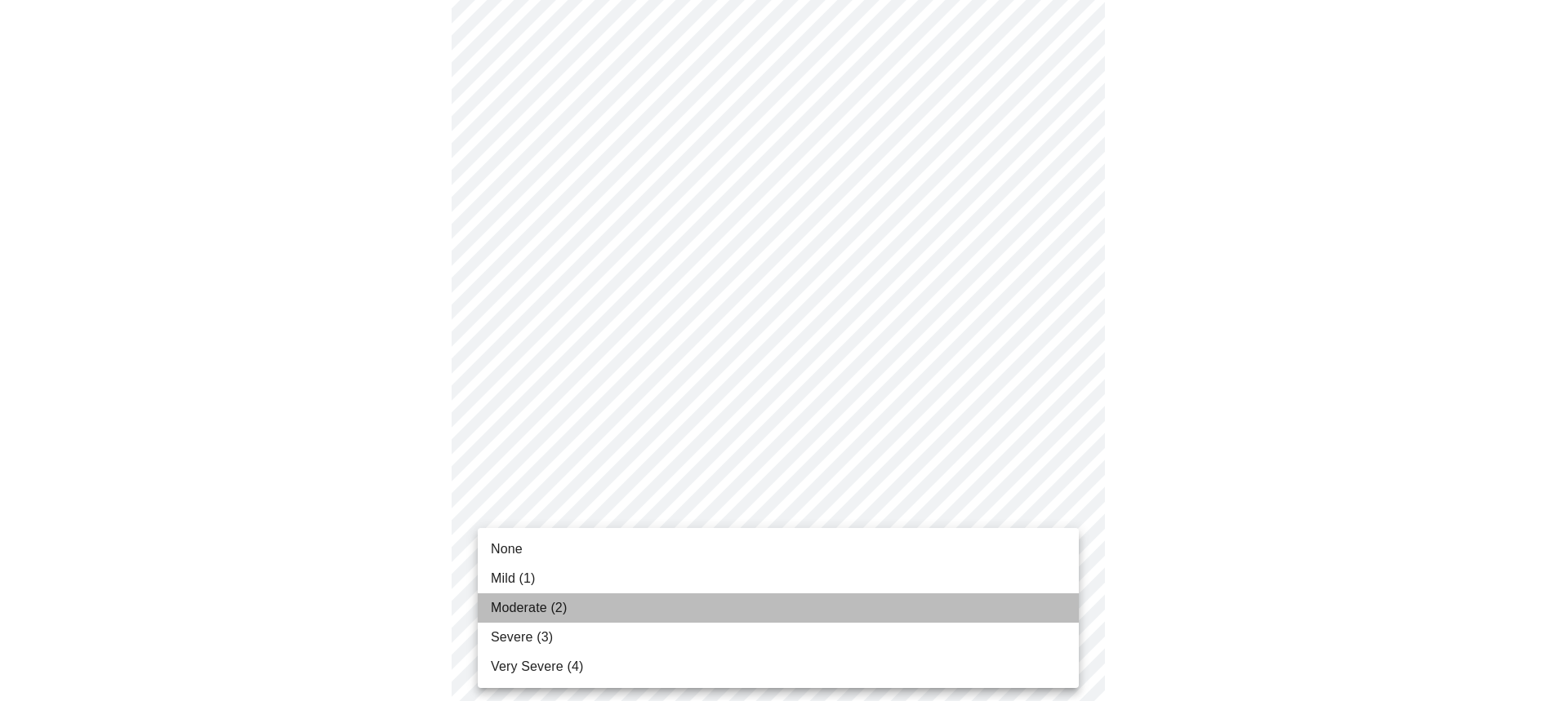
click at [538, 609] on span "Moderate (2)" at bounding box center [529, 608] width 76 height 20
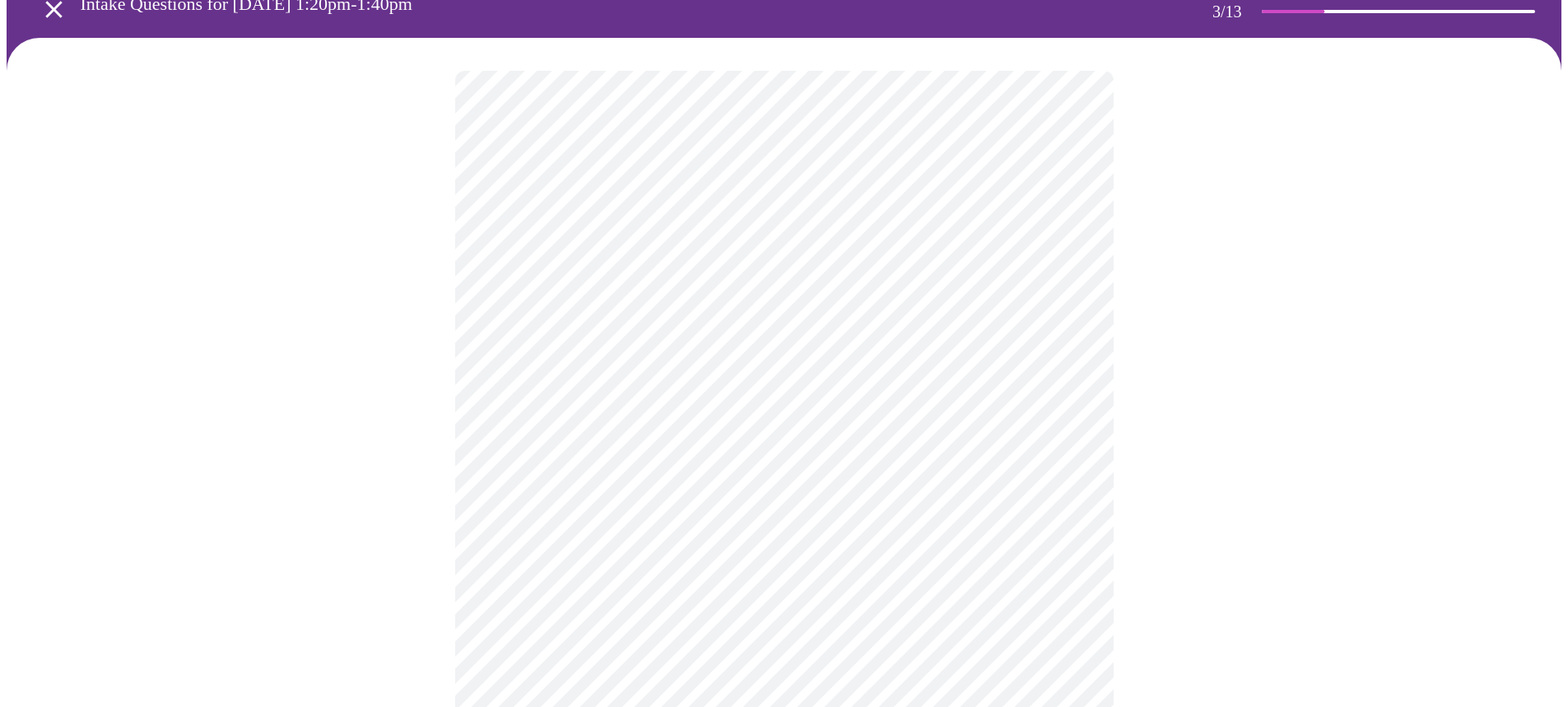
scroll to position [78, 0]
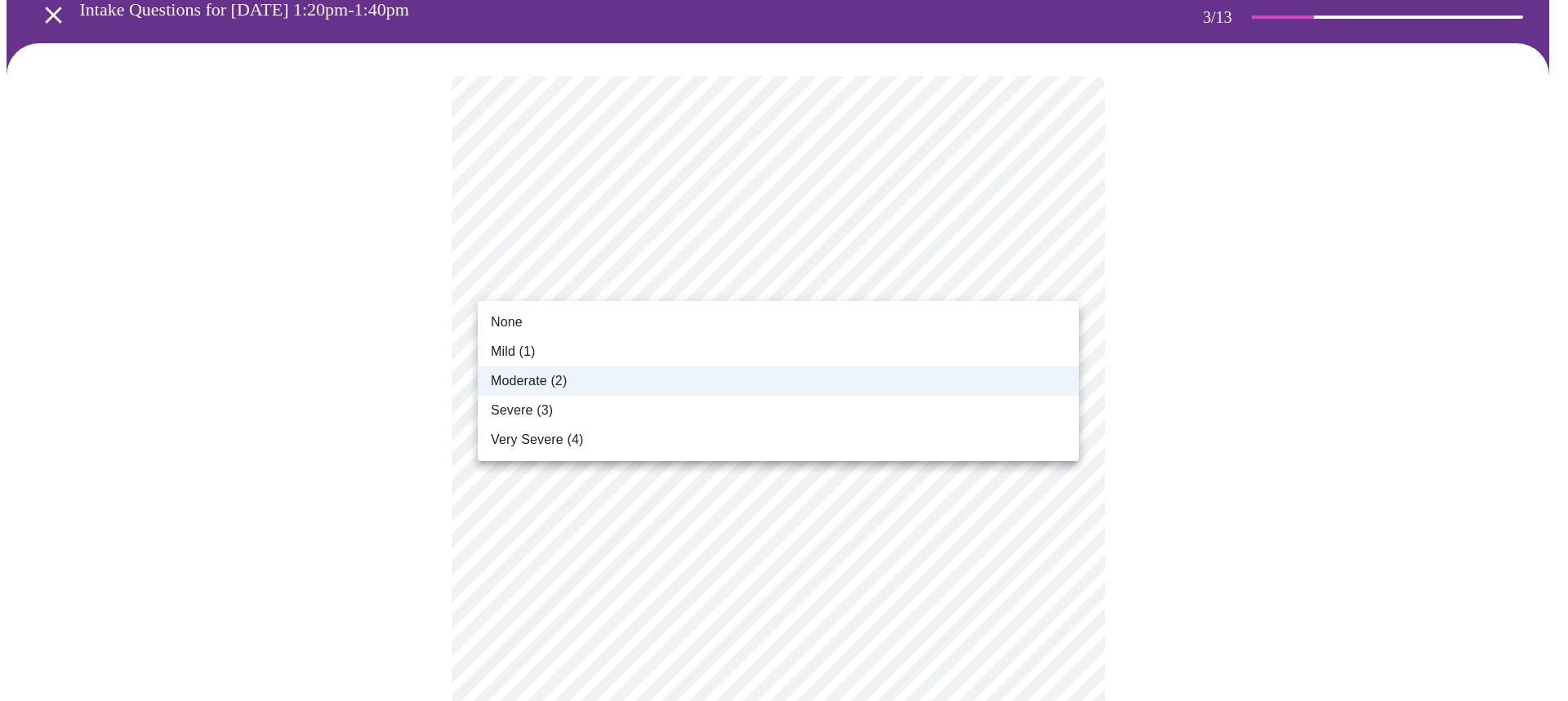
click at [532, 408] on span "Severe (3)" at bounding box center [522, 411] width 62 height 20
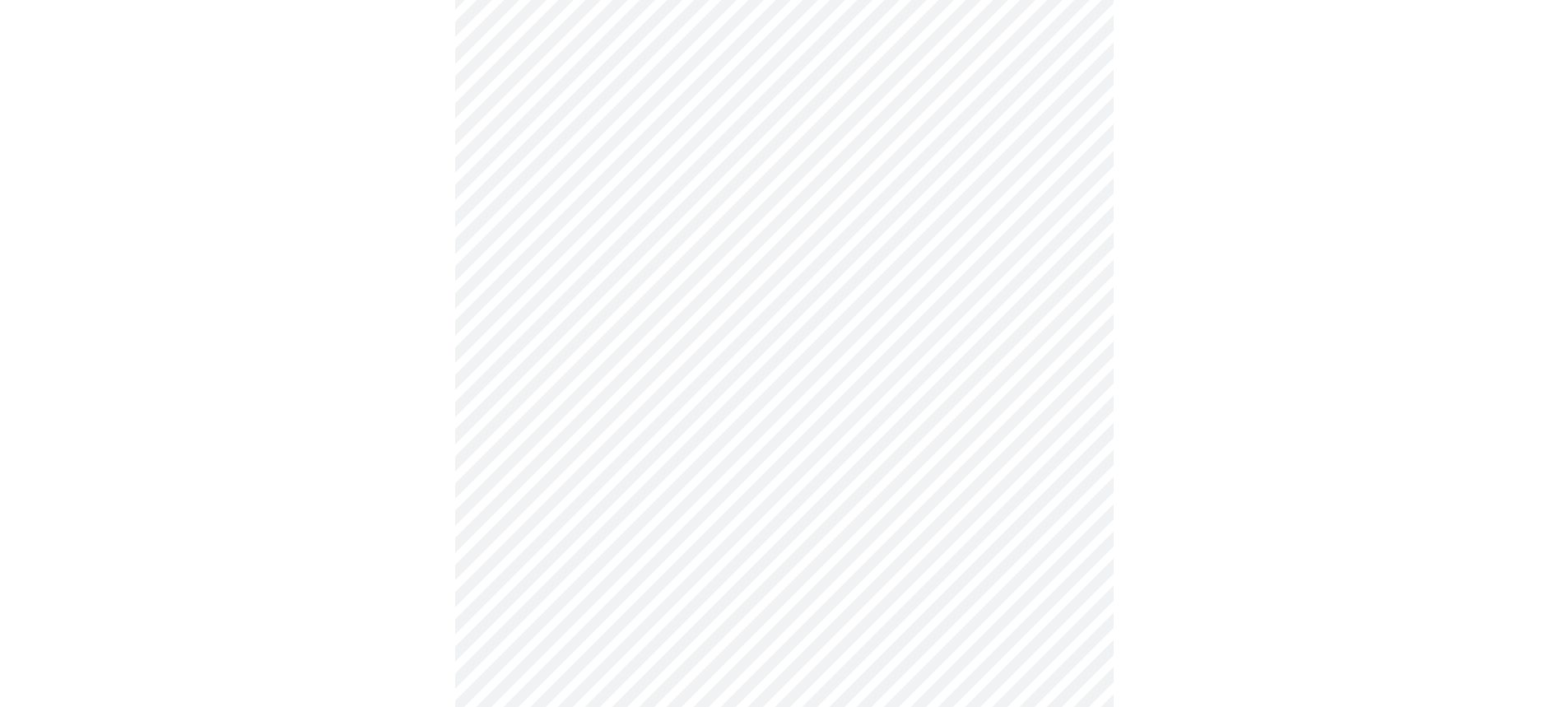
scroll to position [577, 0]
click at [645, 431] on body "MyMenopauseRx Appointments Messaging Labs Uploads Medications Community Refer a…" at bounding box center [791, 243] width 1567 height 1625
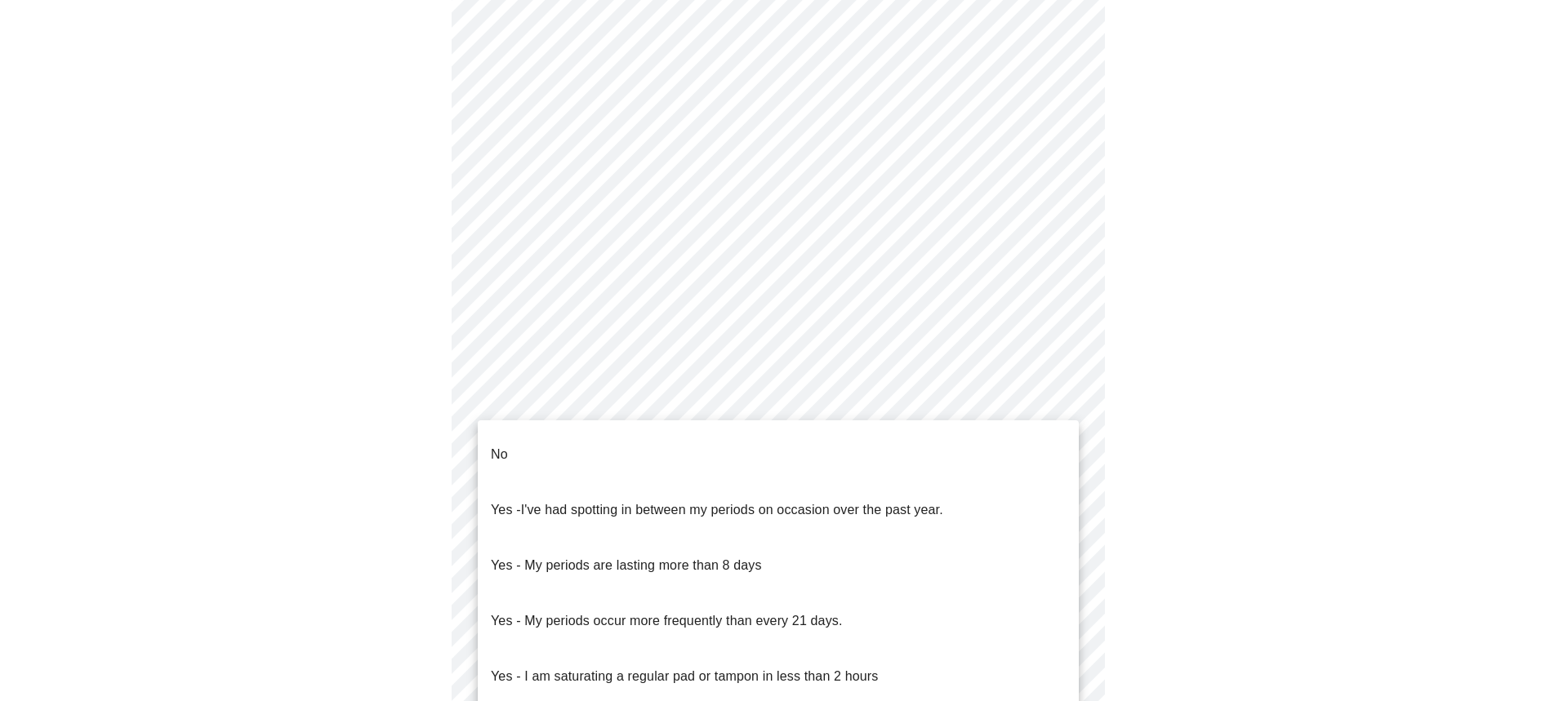
click at [511, 449] on li "No" at bounding box center [778, 455] width 602 height 55
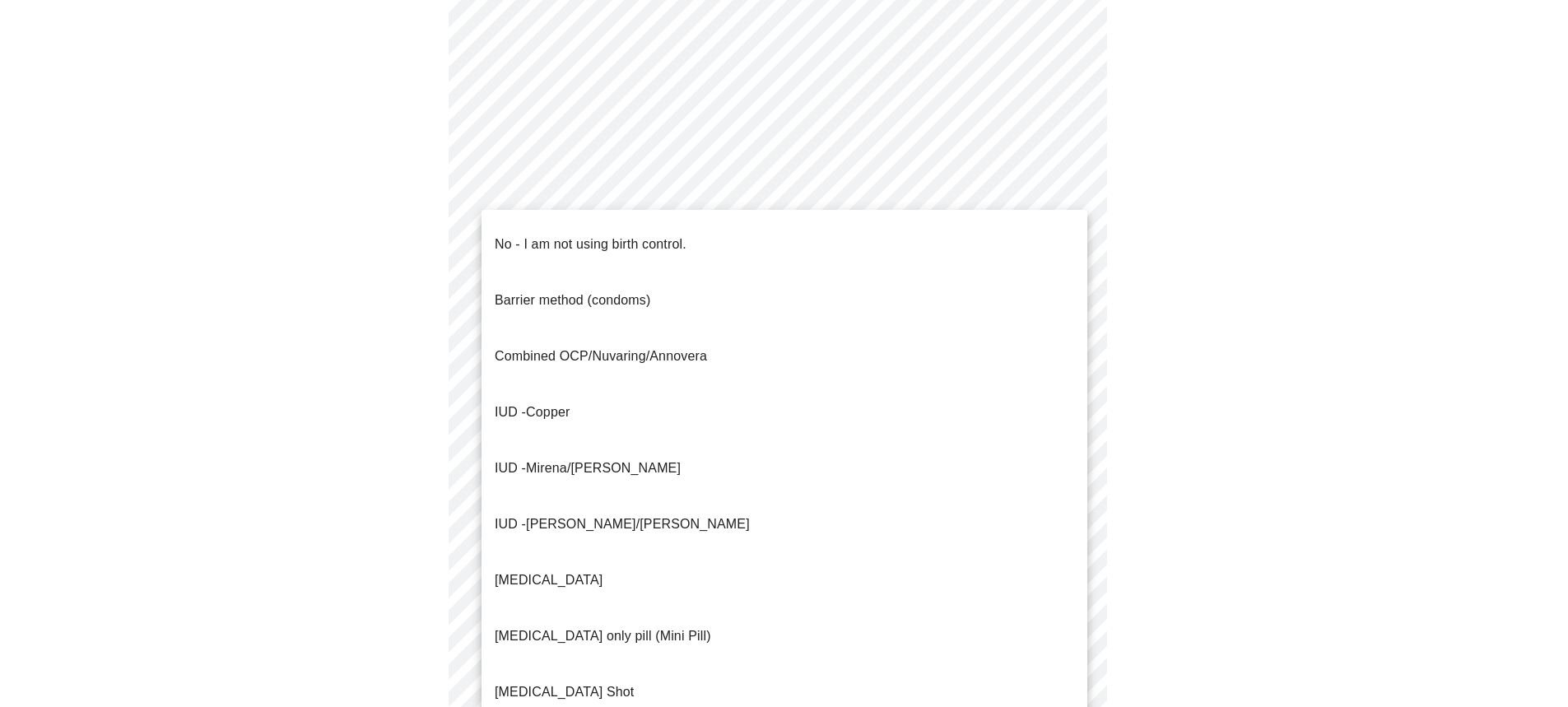
click at [609, 560] on body "MyMenopauseRx Appointments Messaging Labs Uploads Medications Community Refer a…" at bounding box center [784, 238] width 1555 height 1616
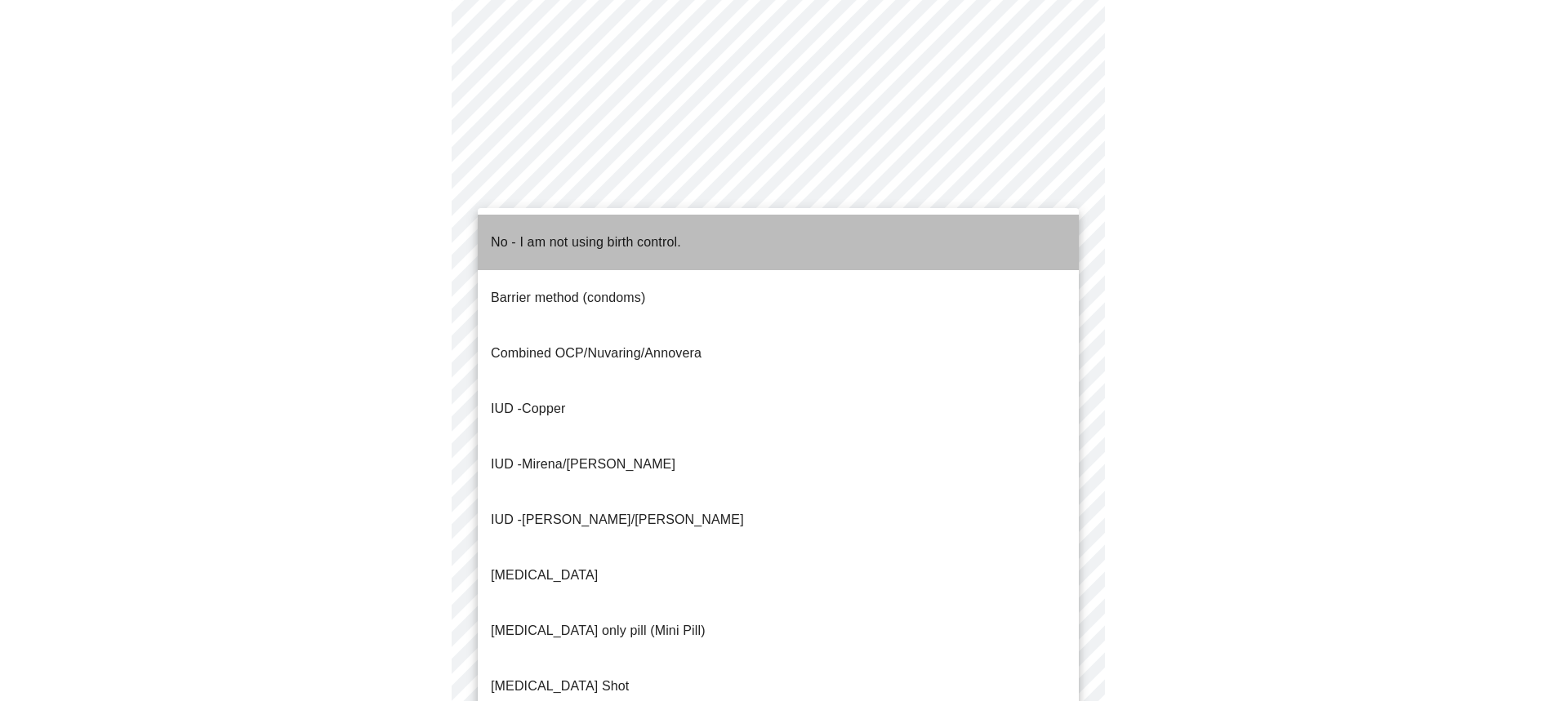
click at [514, 235] on p "No - I am not using birth control." at bounding box center [586, 243] width 191 height 20
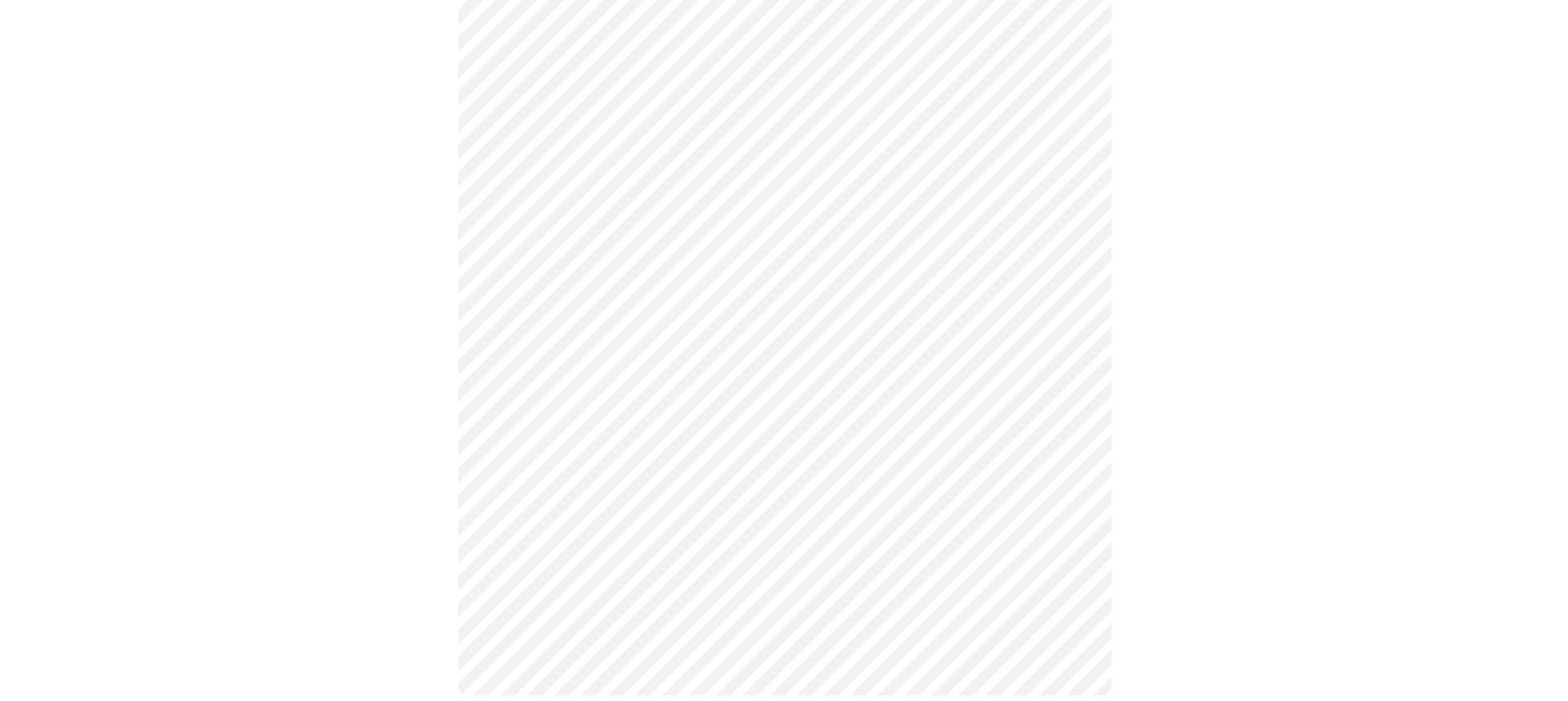
scroll to position [891, 0]
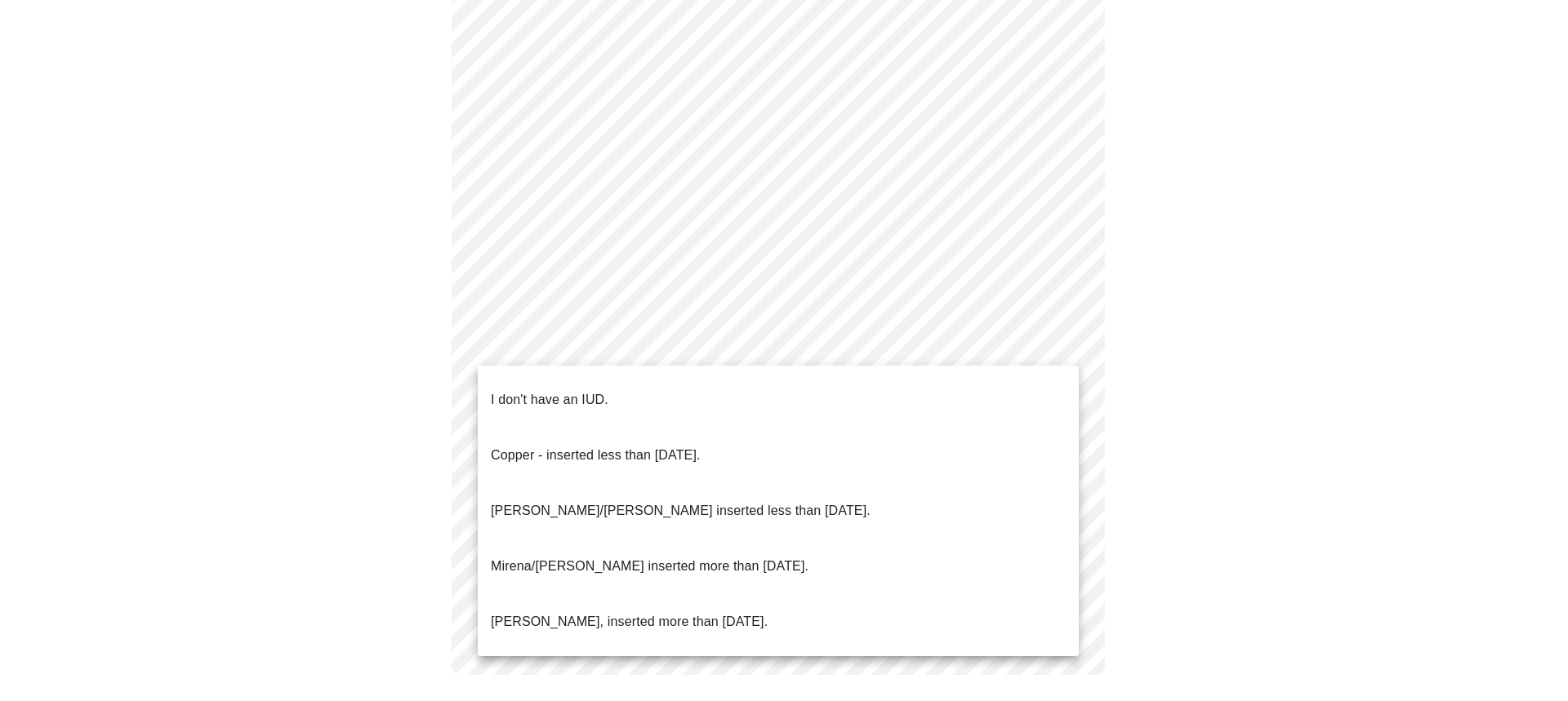
drag, startPoint x: 550, startPoint y: 387, endPoint x: 563, endPoint y: 386, distance: 13.0
click at [551, 390] on p "I don't have an IUD." at bounding box center [550, 399] width 118 height 20
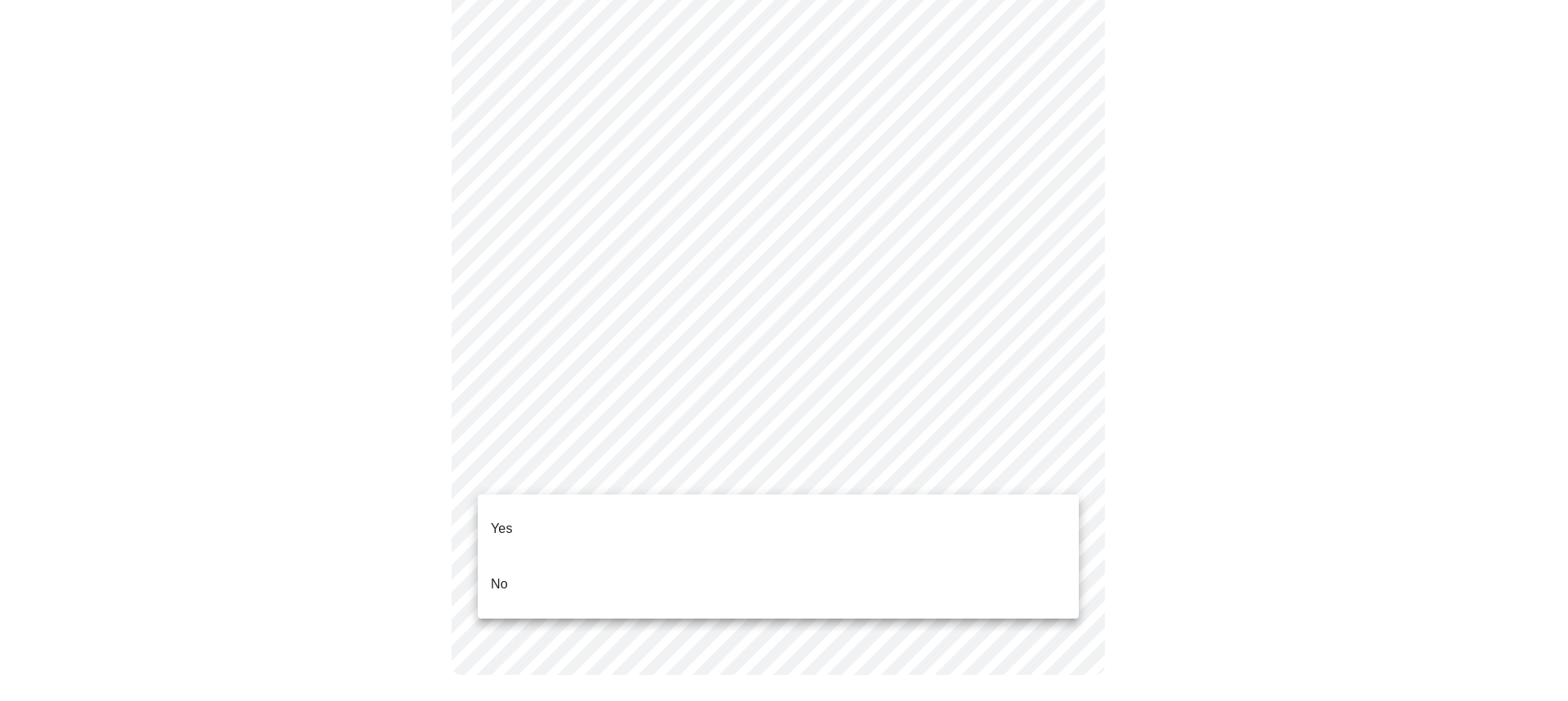
click at [539, 515] on li "Yes" at bounding box center [778, 529] width 602 height 55
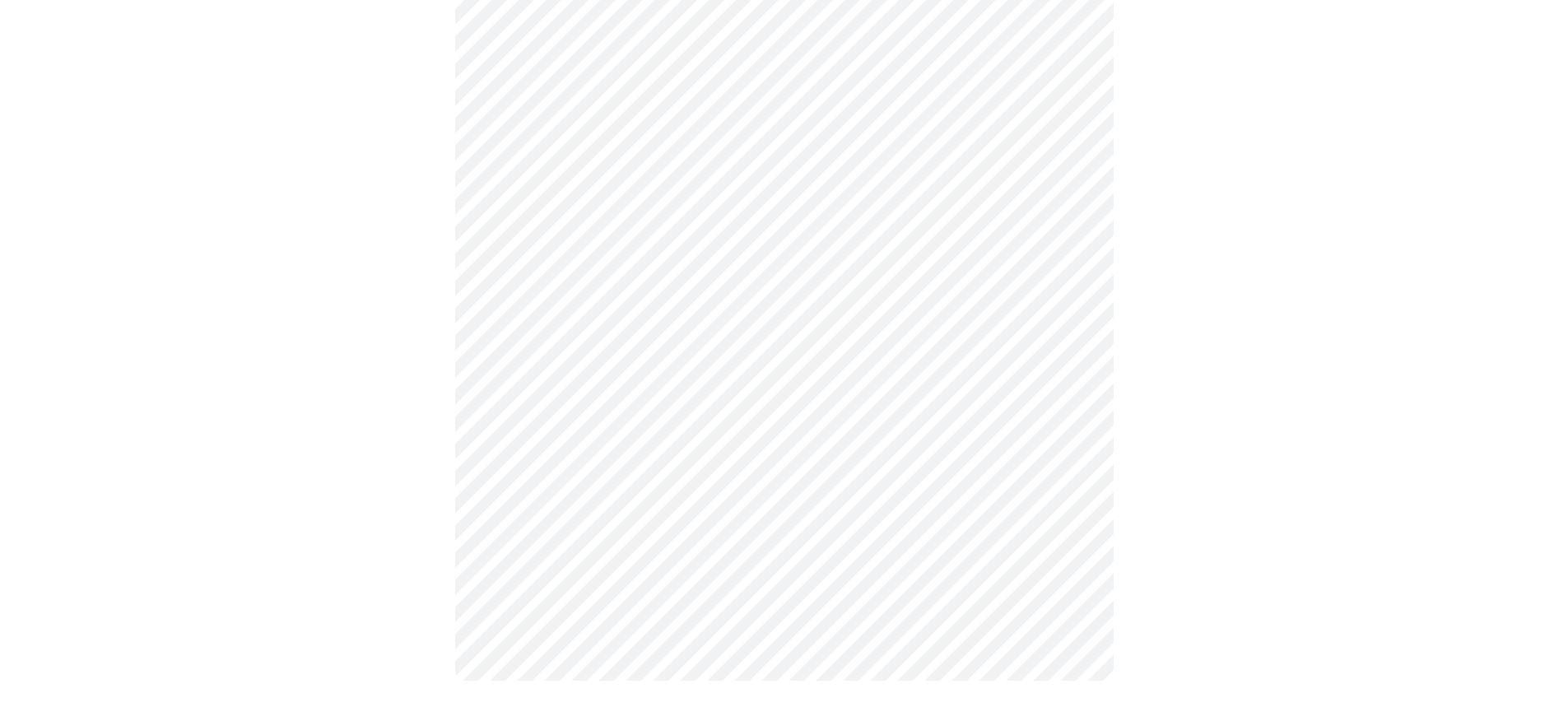
scroll to position [0, 0]
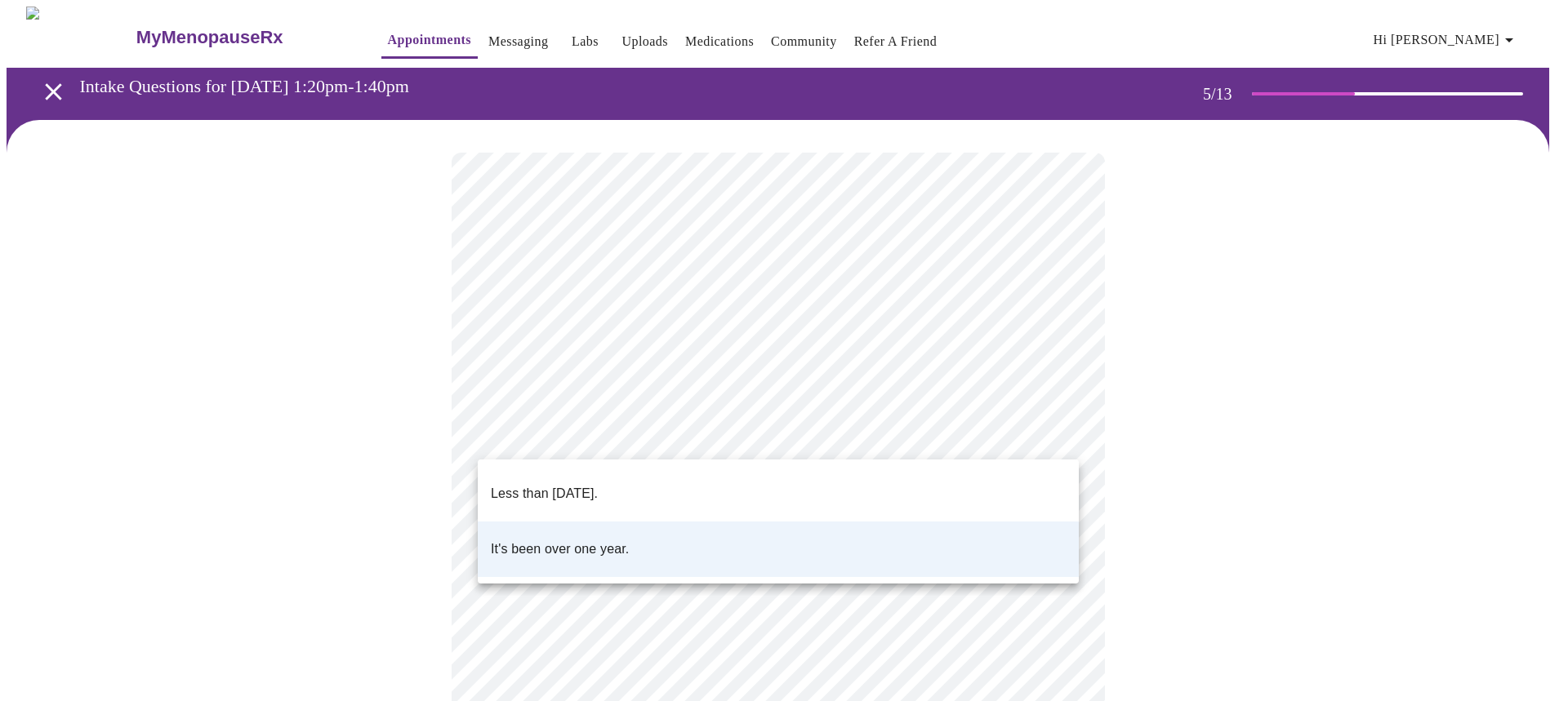
click at [803, 428] on body "MyMenopauseRx Appointments Messaging Labs Uploads Medications Community Refer a…" at bounding box center [784, 610] width 1555 height 1207
click at [598, 484] on p "Less than [DATE]." at bounding box center [543, 494] width 107 height 20
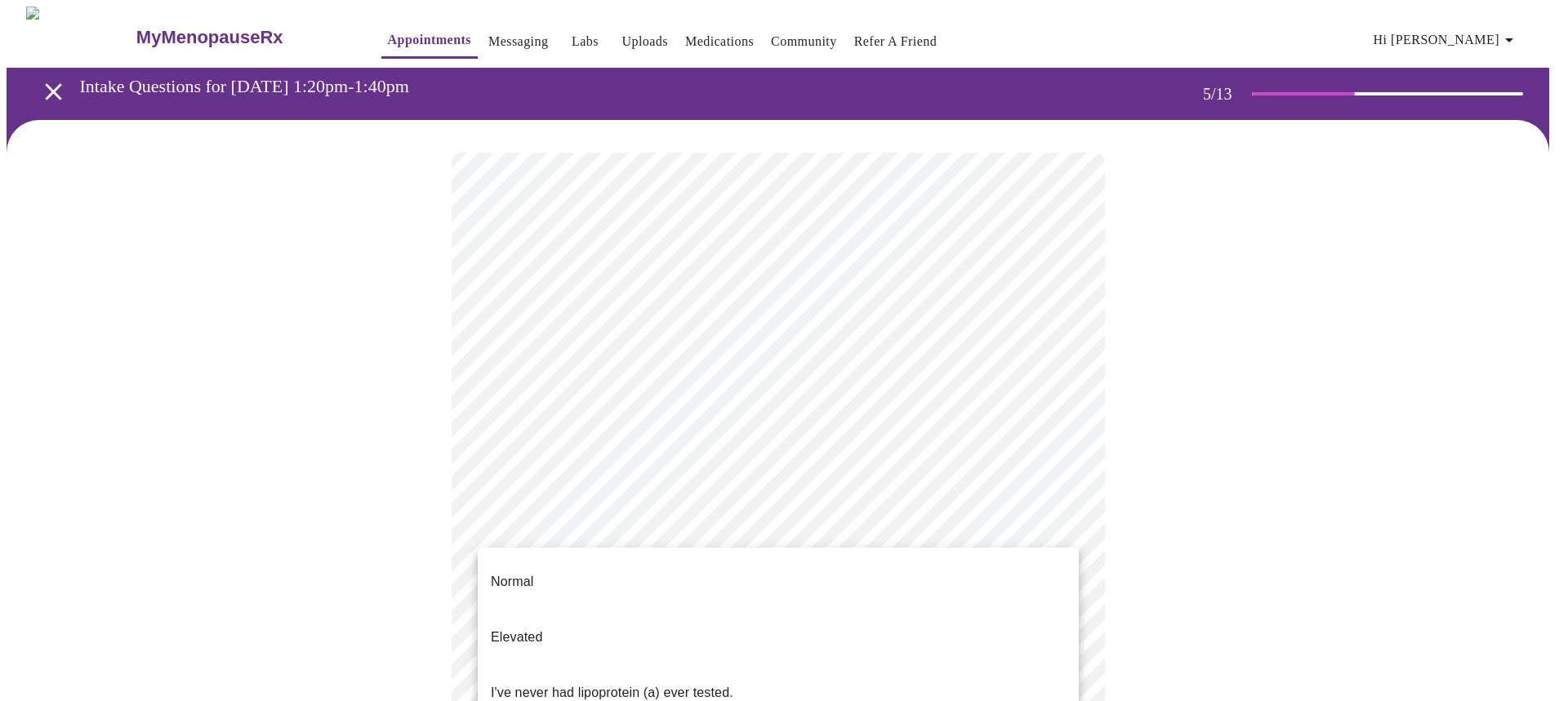
click at [701, 567] on body "MyMenopauseRx Appointments Messaging Labs Uploads Medications Community Refer a…" at bounding box center [784, 610] width 1555 height 1207
click at [589, 684] on p "I've never had lipoprotein (a) ever tested." at bounding box center [612, 693] width 243 height 20
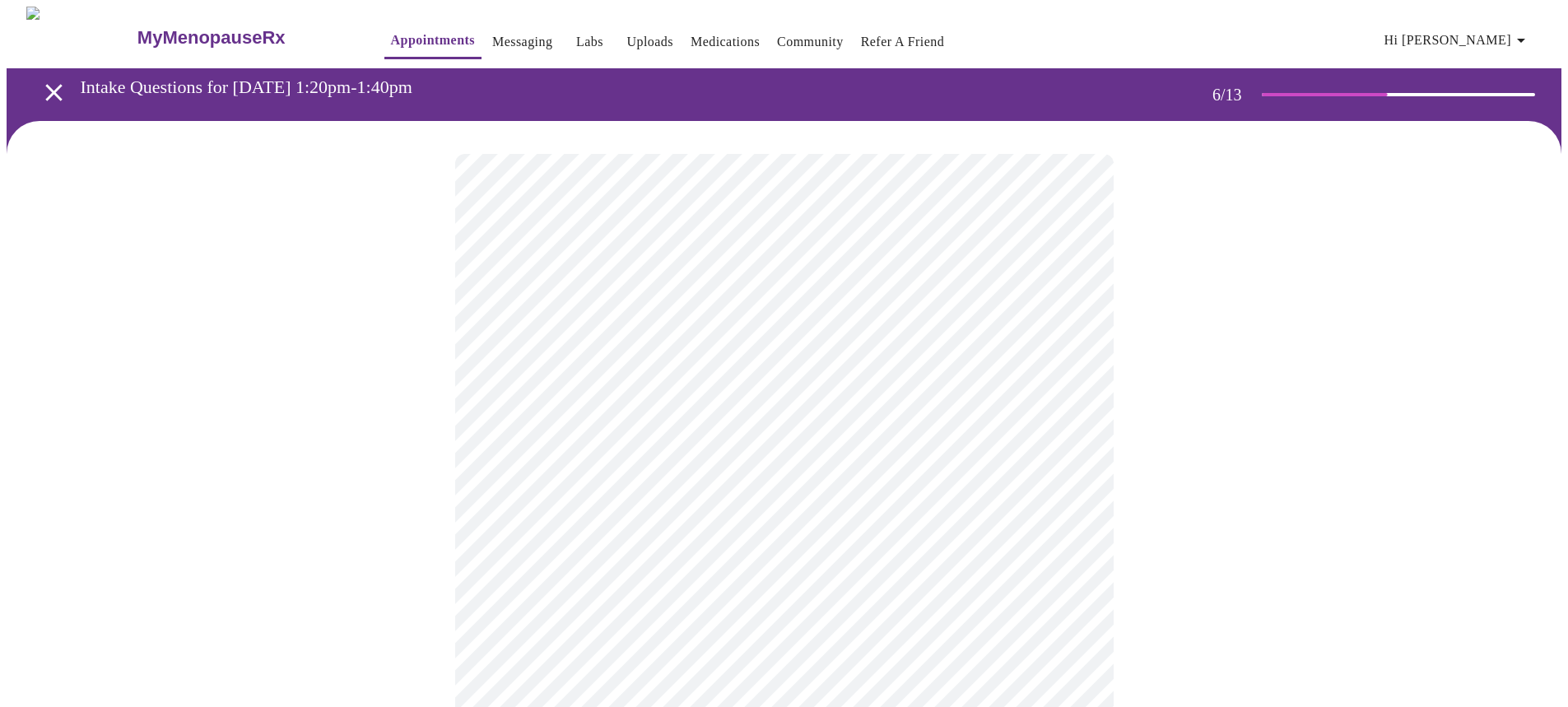
click at [393, 584] on div at bounding box center [784, 499] width 1555 height 755
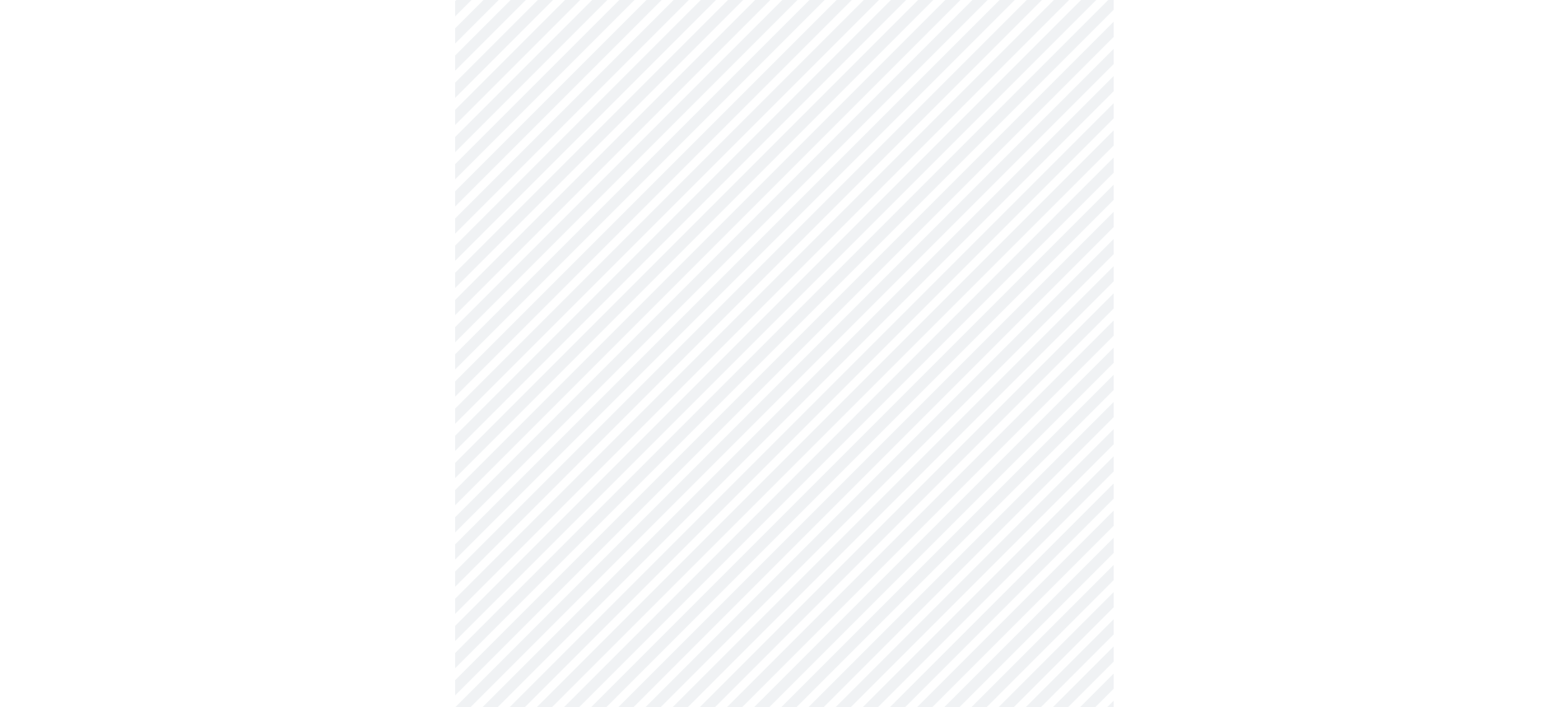
scroll to position [4200, 0]
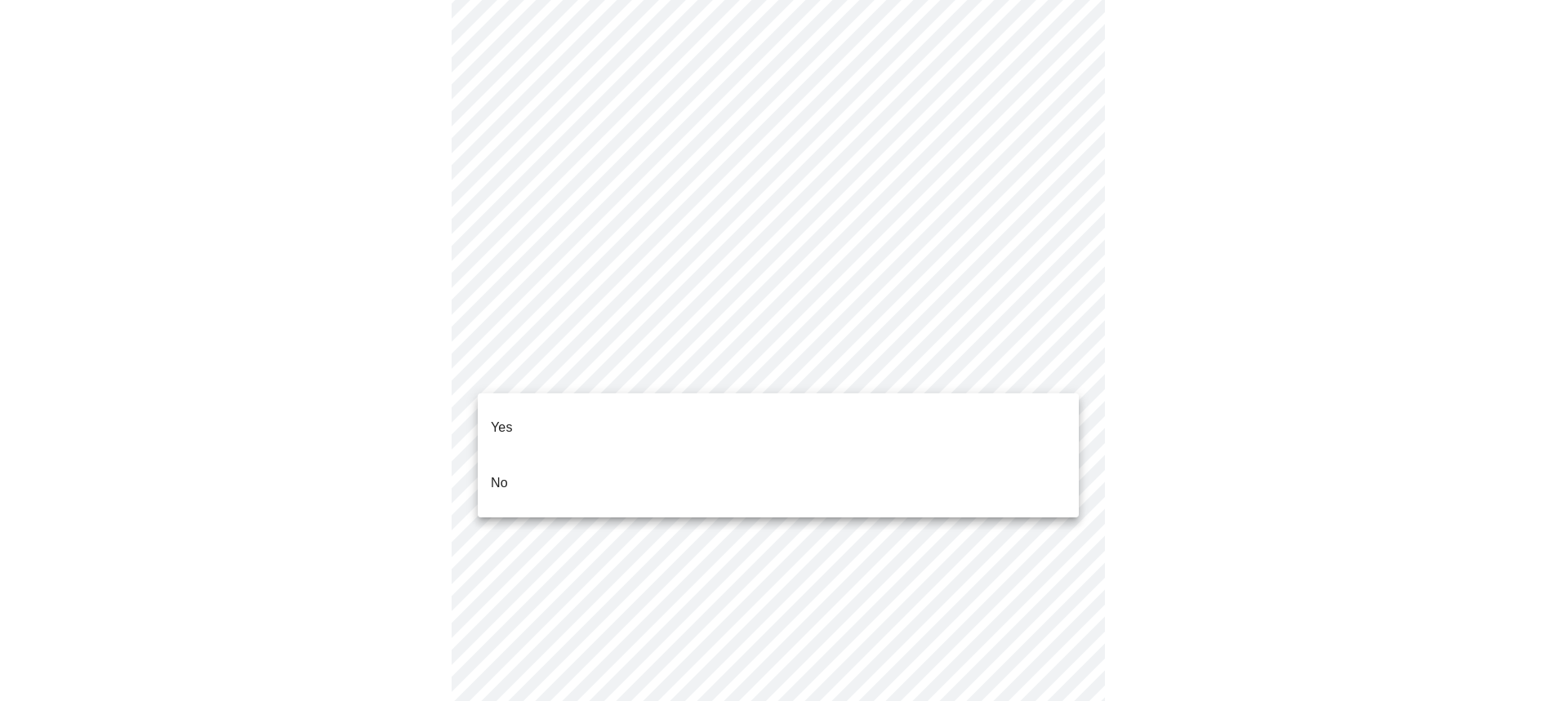
click at [495, 474] on p "No" at bounding box center [499, 484] width 17 height 20
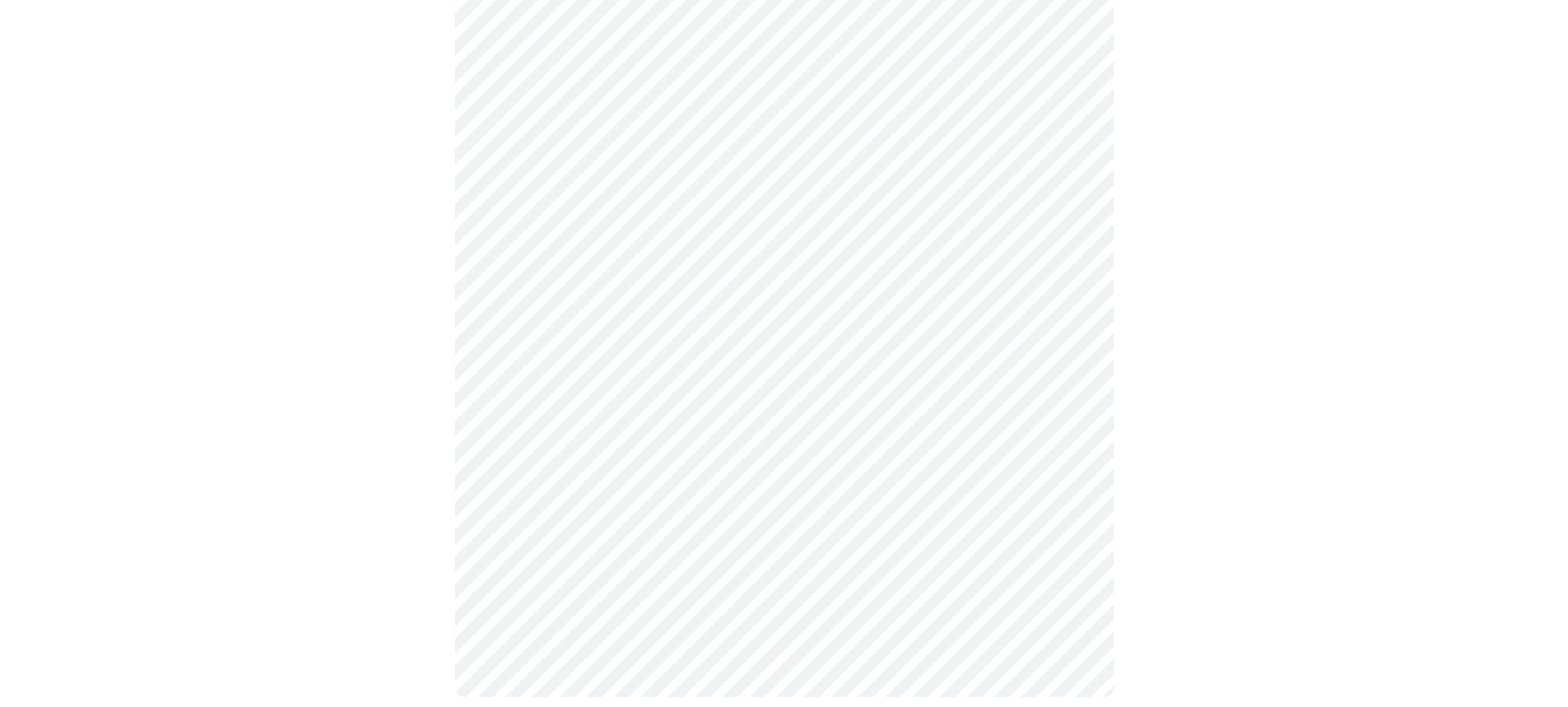
scroll to position [577, 0]
